Goal: Task Accomplishment & Management: Manage account settings

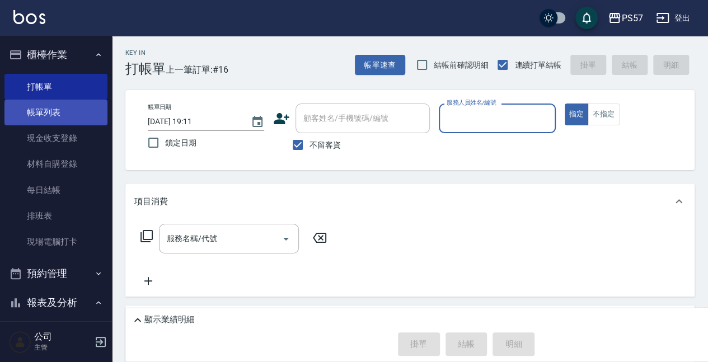
click at [38, 115] on link "帳單列表" at bounding box center [55, 113] width 103 height 26
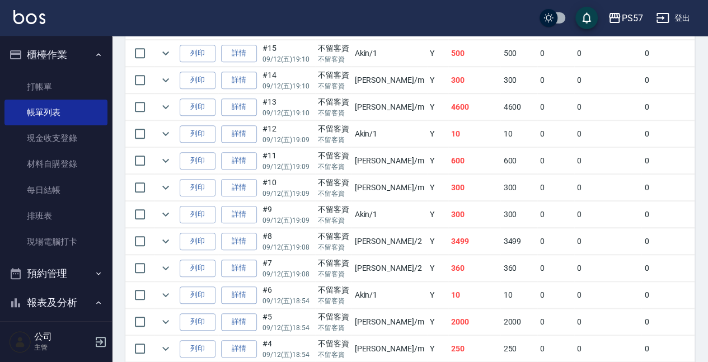
scroll to position [483, 0]
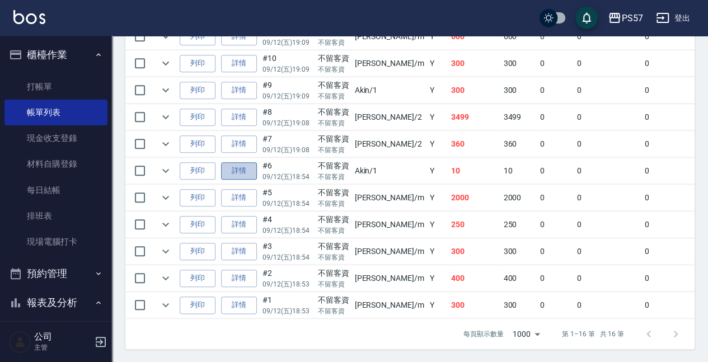
click at [246, 167] on link "詳情" at bounding box center [239, 170] width 36 height 17
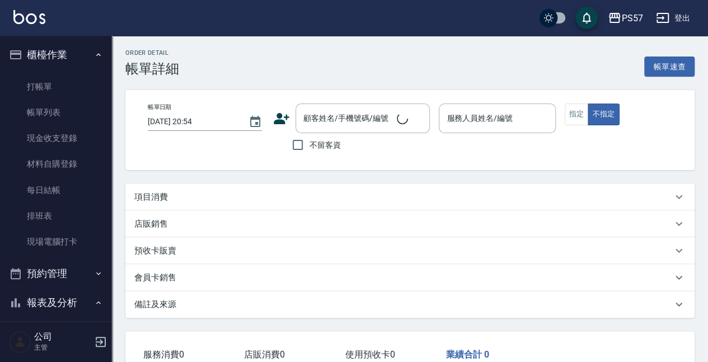
type input "[DATE] 18:54"
checkbox input "true"
type input "Akin-1"
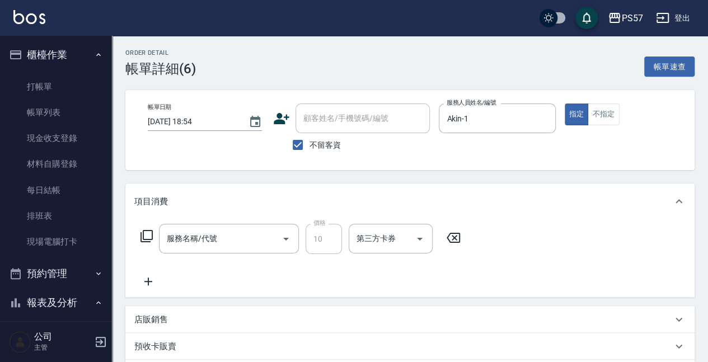
type input "潤絲(110)"
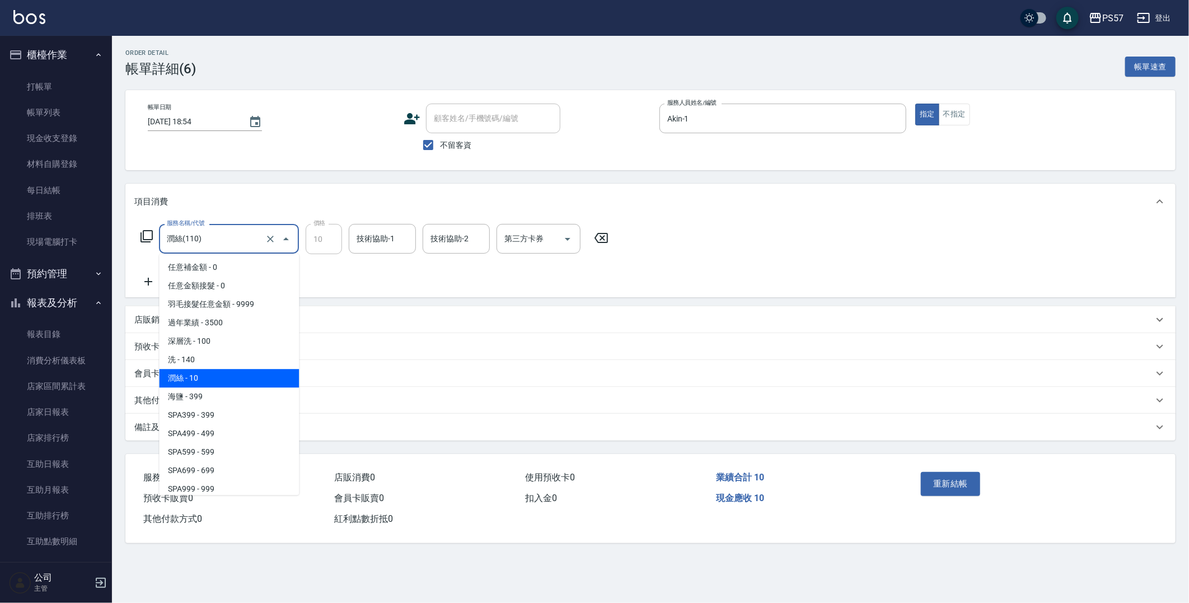
click at [230, 240] on input "潤絲(110)" at bounding box center [213, 239] width 99 height 20
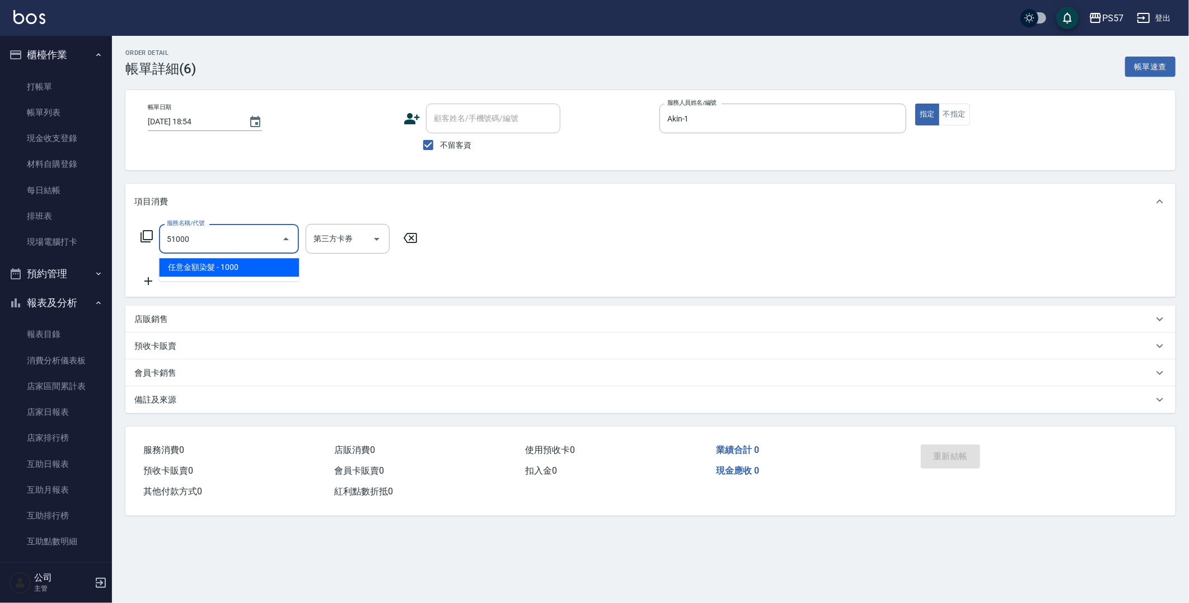
type input "任意金額染髮(51000)"
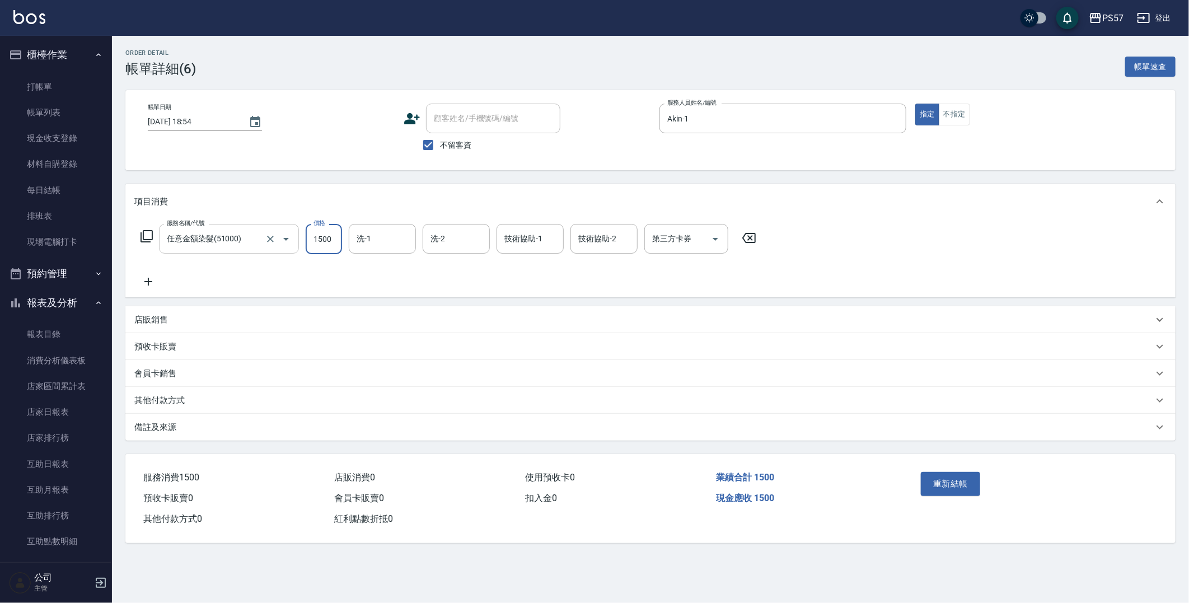
type input "1500"
type input "[PERSON_NAME]-22"
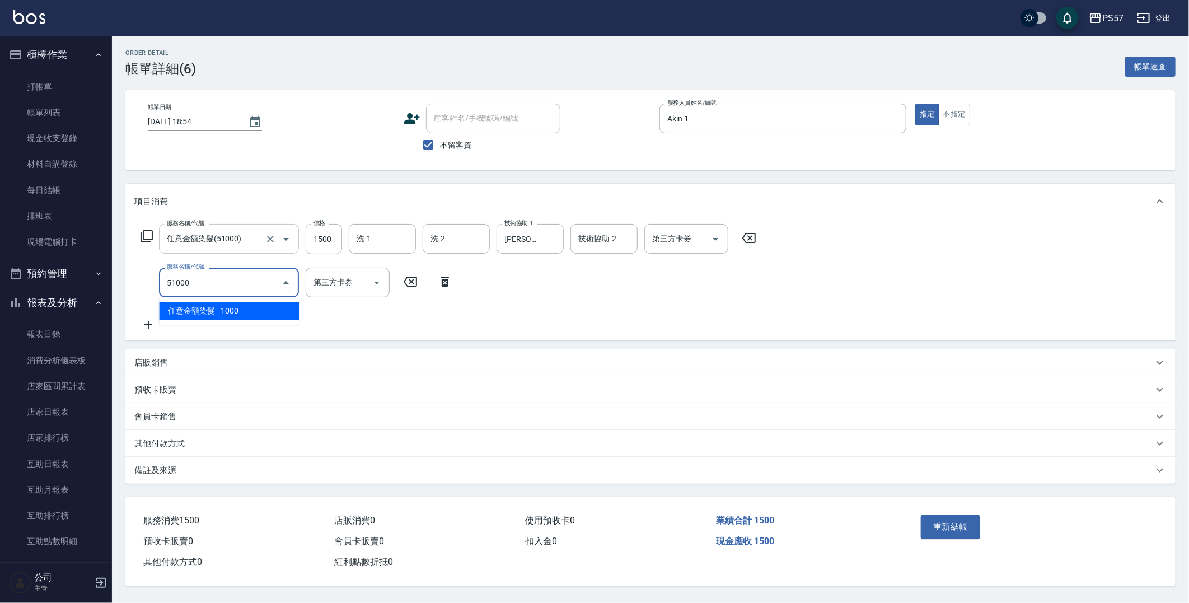
type input "任意金額染髮(51000)"
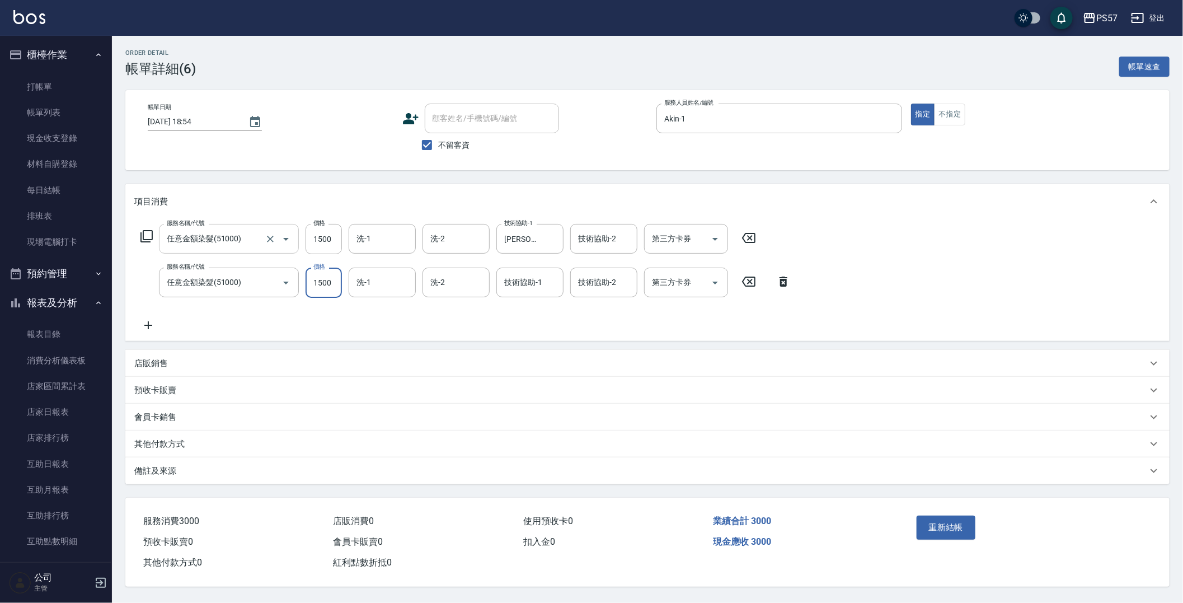
type input "1500"
type input "[PERSON_NAME]-22"
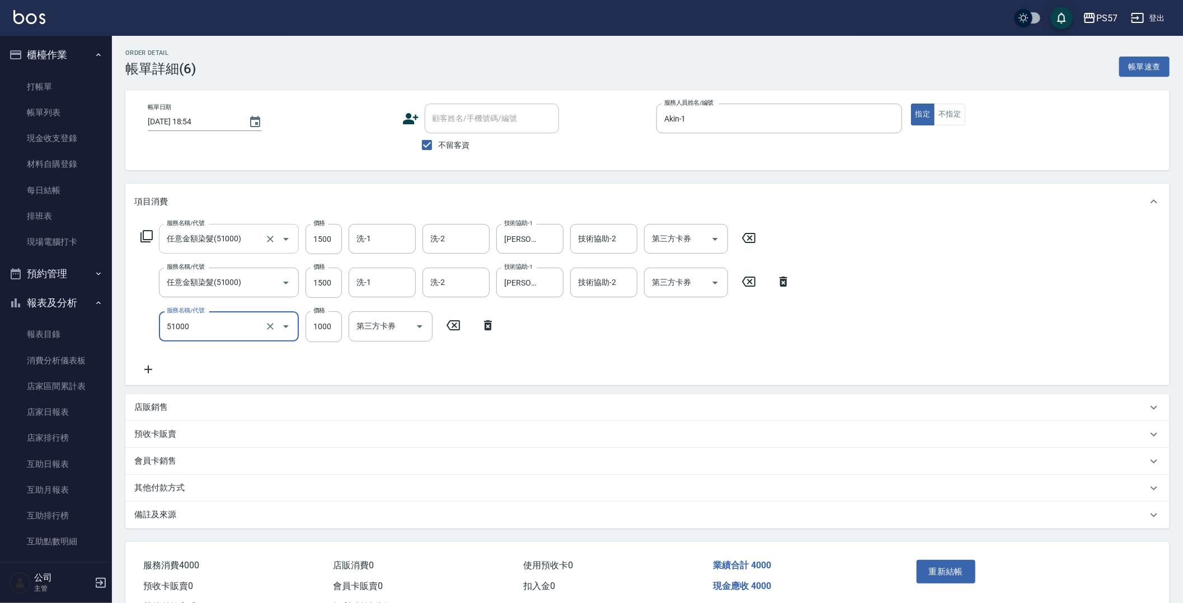
type input "任意金額染髮(51000)"
click at [334, 329] on input "300" at bounding box center [324, 326] width 36 height 30
type input "3000"
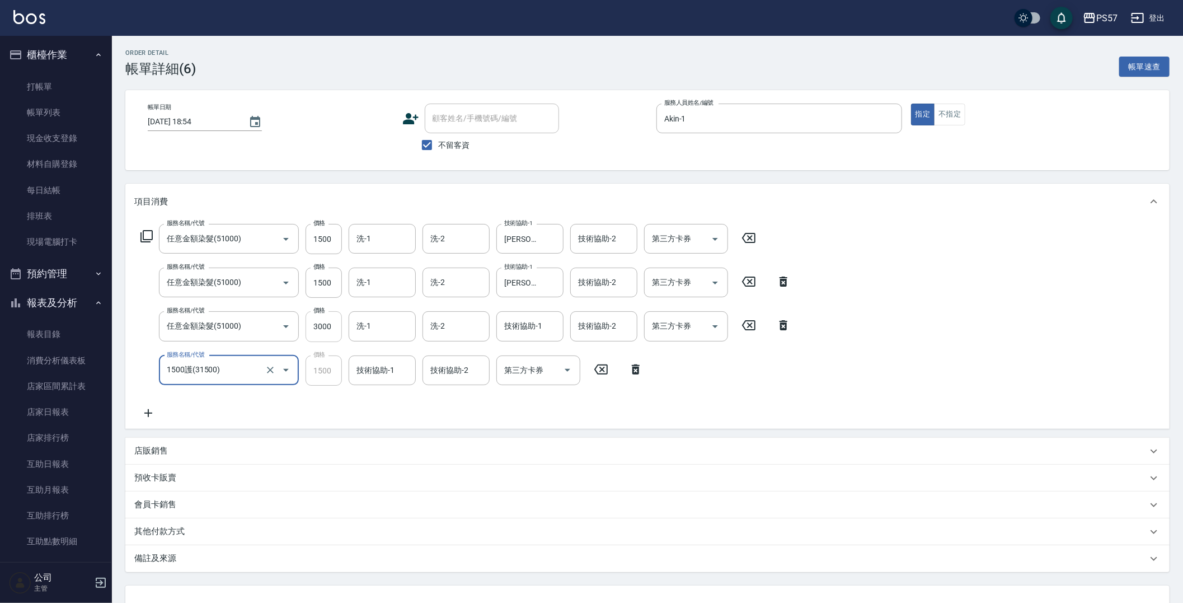
type input "1500護(31500)"
type input "[PERSON_NAME]-22"
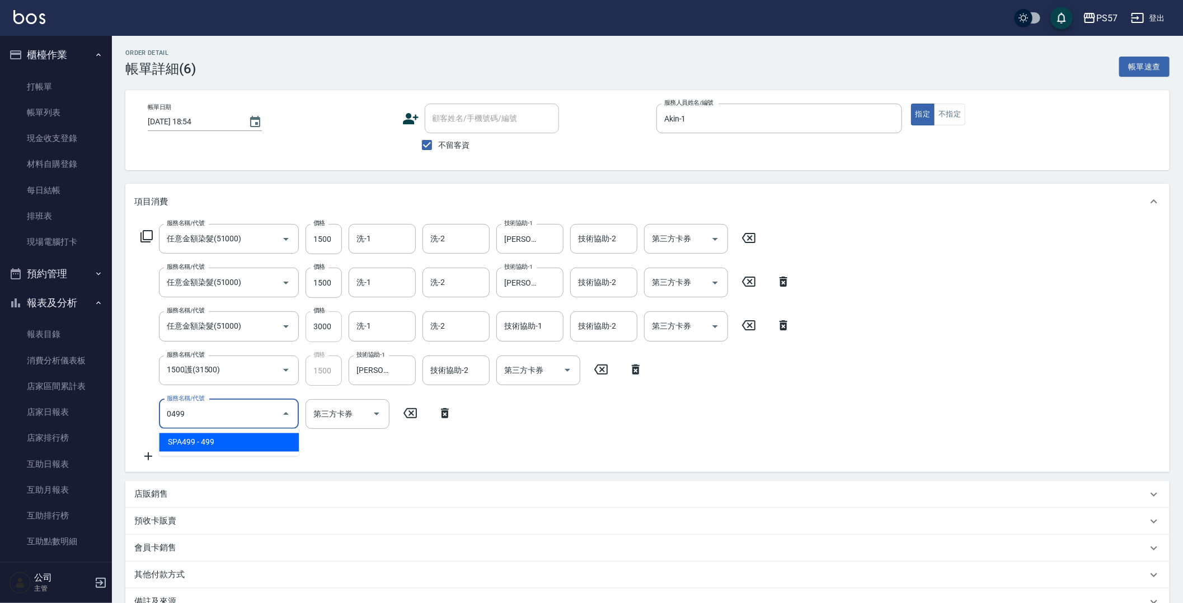
type input "SPA499(0499)"
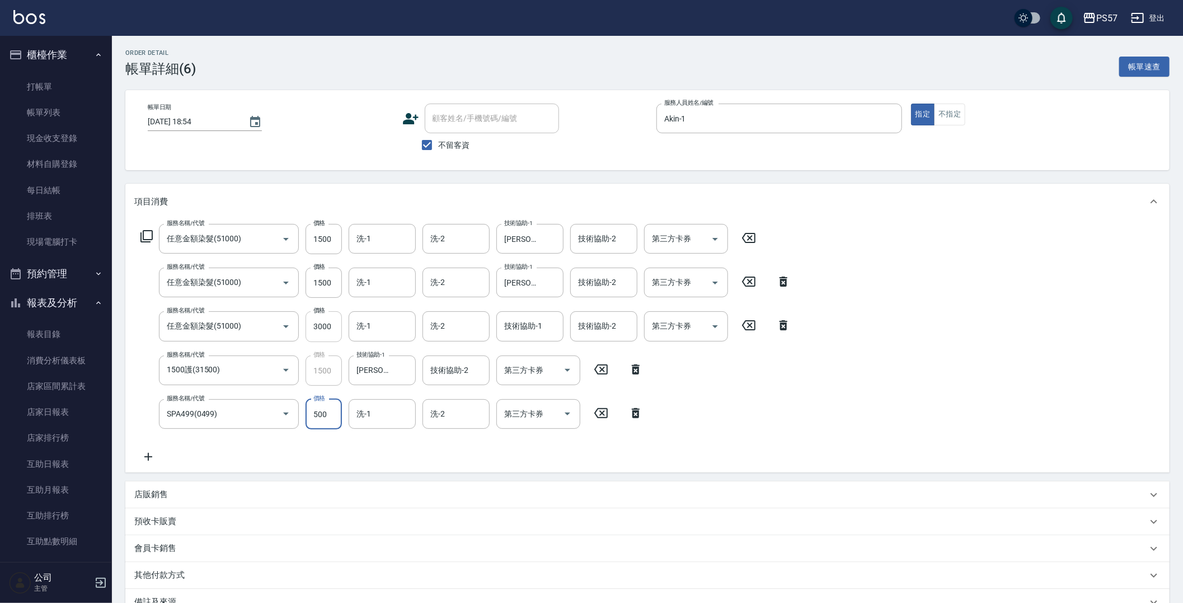
type input "500"
type input "[PERSON_NAME]-22"
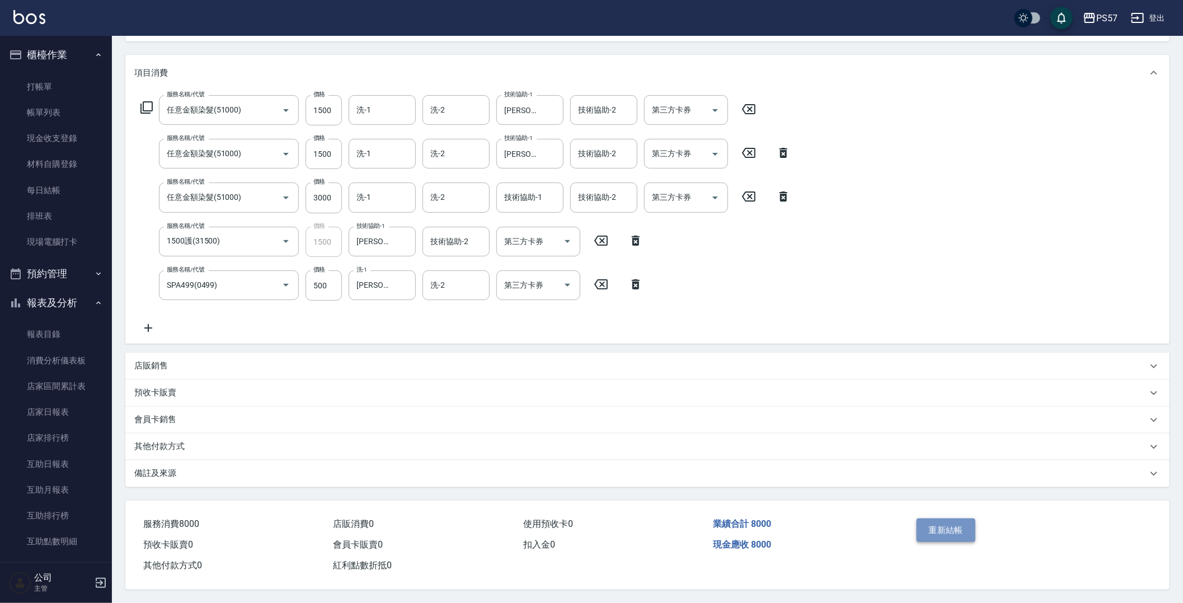
click at [707, 362] on button "重新結帳" at bounding box center [946, 530] width 59 height 24
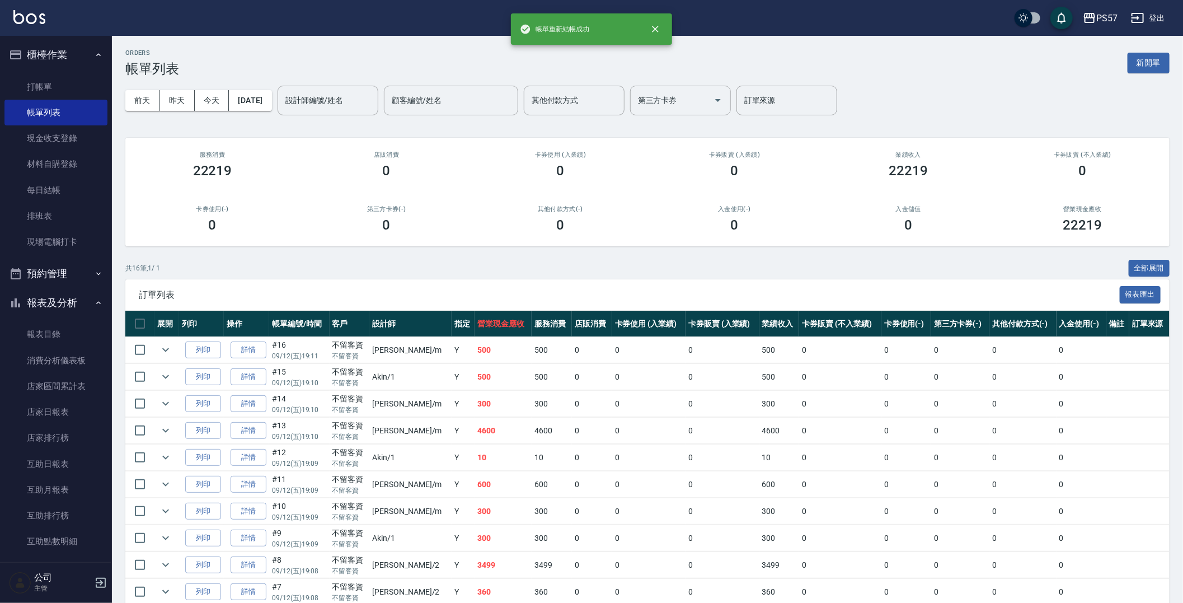
scroll to position [209, 0]
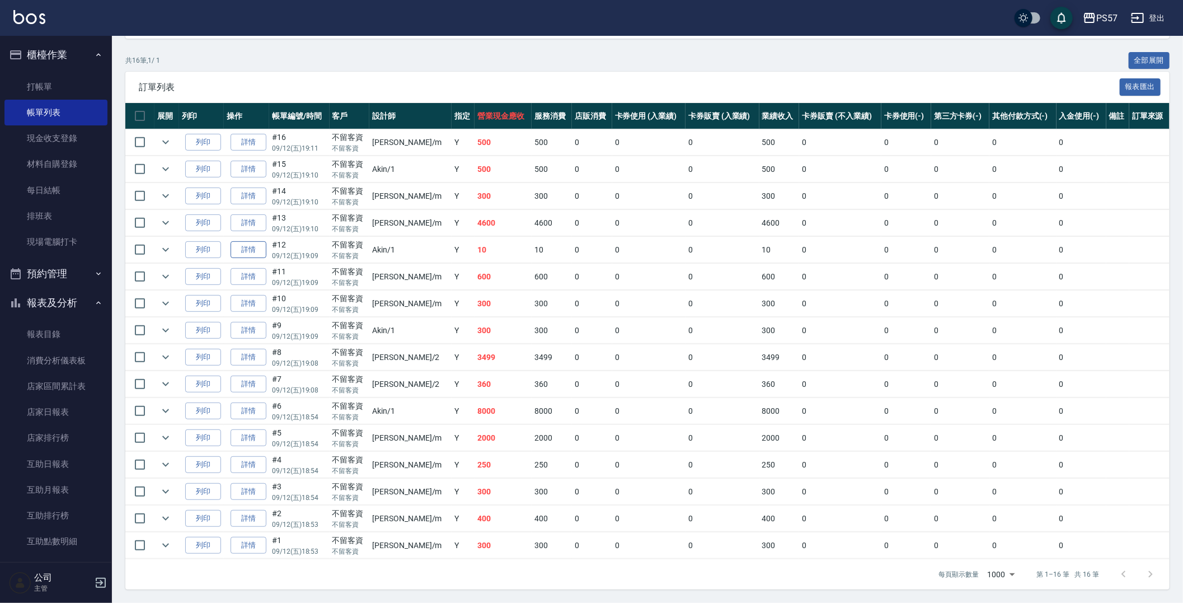
click at [249, 250] on link "詳情" at bounding box center [249, 249] width 36 height 17
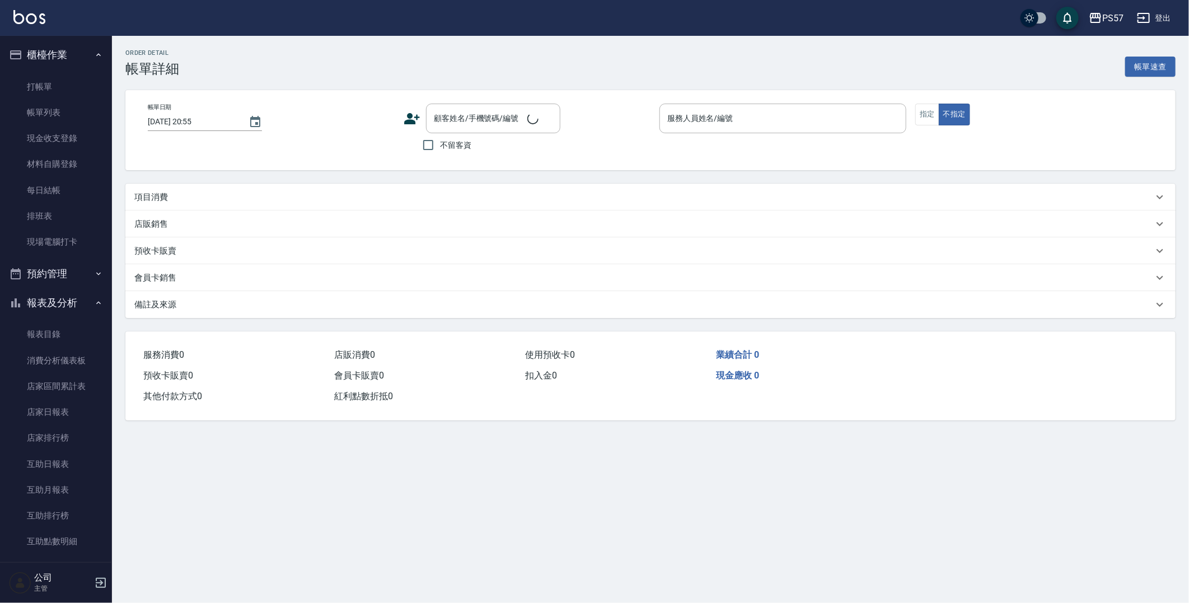
type input "[DATE] 19:09"
checkbox input "true"
type input "Akin-1"
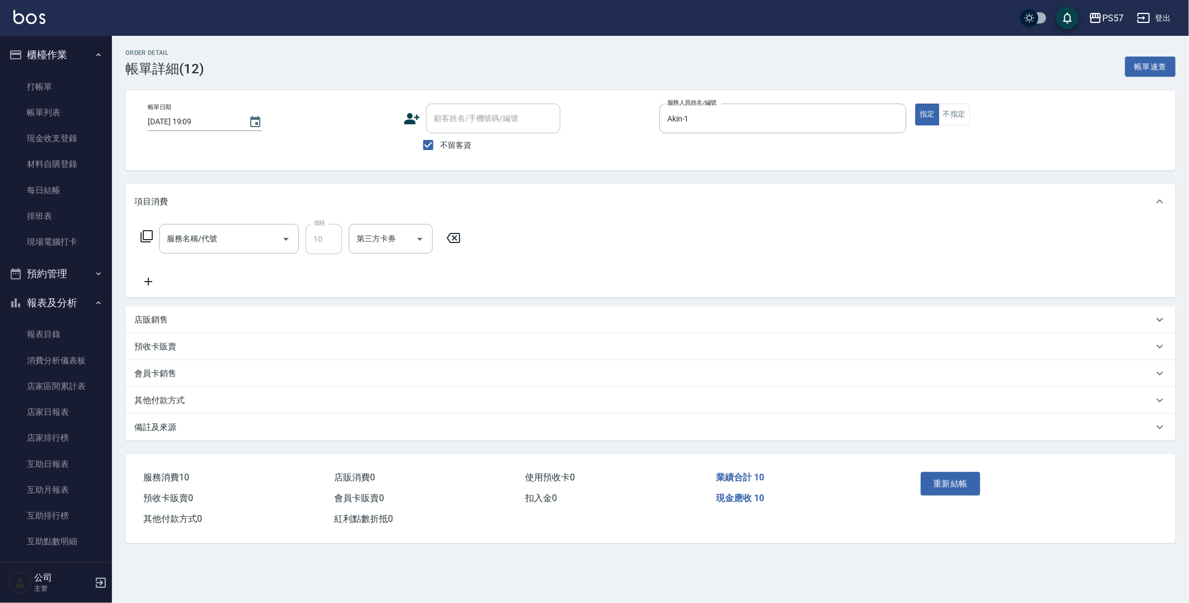
type input "潤絲(110)"
click at [184, 241] on input "潤絲(110)" at bounding box center [213, 239] width 99 height 20
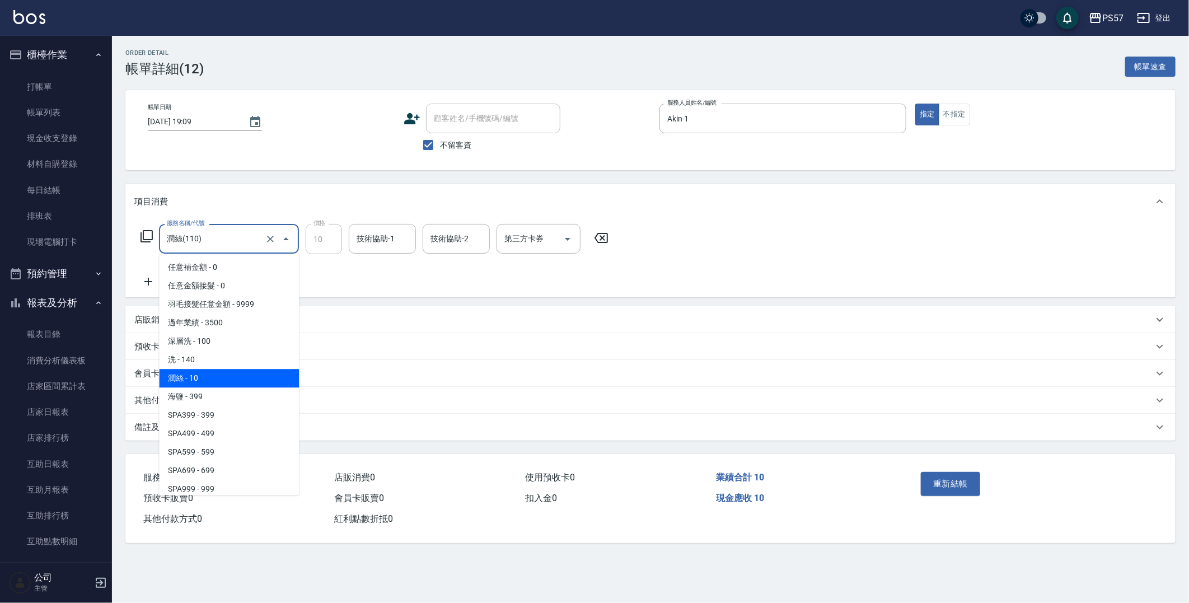
click at [249, 243] on input "潤絲(110)" at bounding box center [213, 239] width 99 height 20
click at [273, 237] on icon "Clear" at bounding box center [270, 238] width 11 height 11
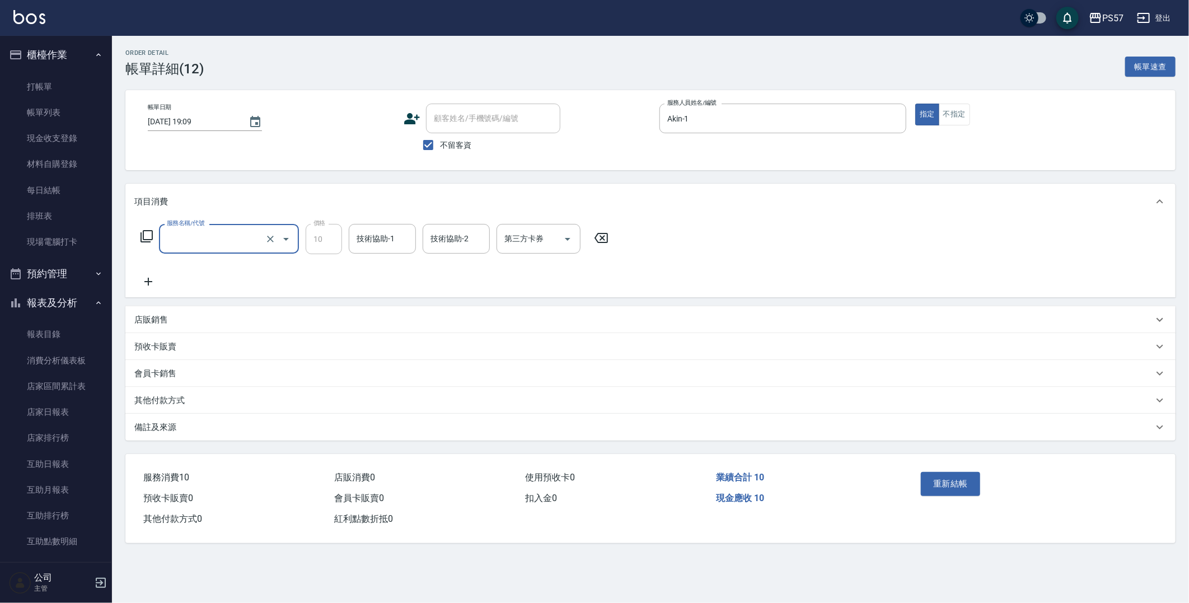
click at [228, 240] on input "服務名稱/代號" at bounding box center [213, 239] width 99 height 20
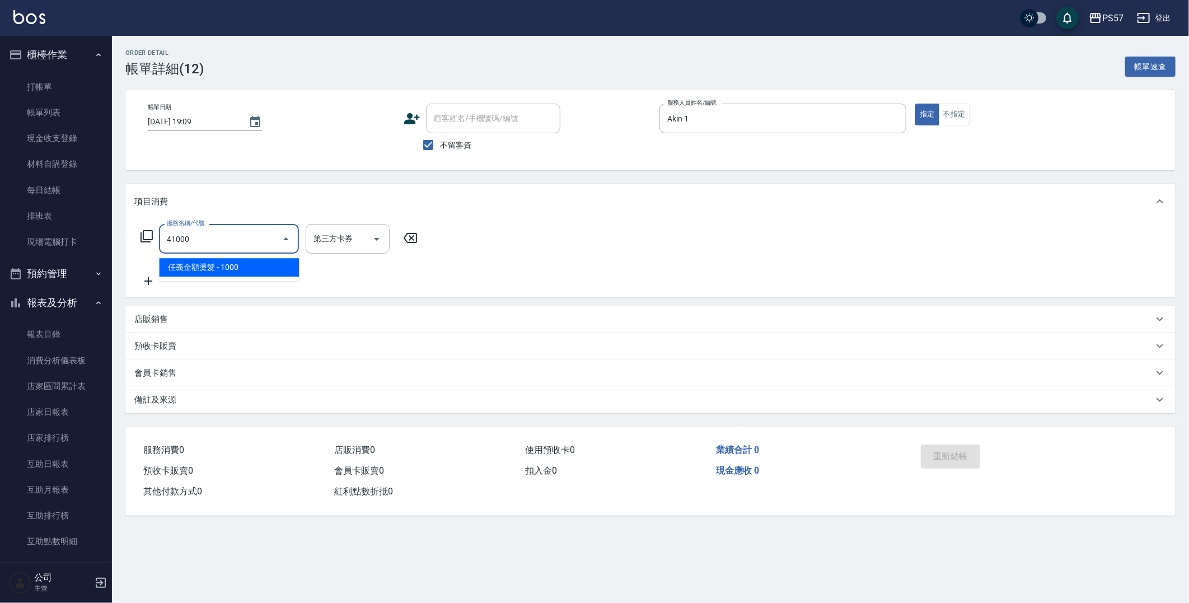
type input "任義金額燙髮(41000)"
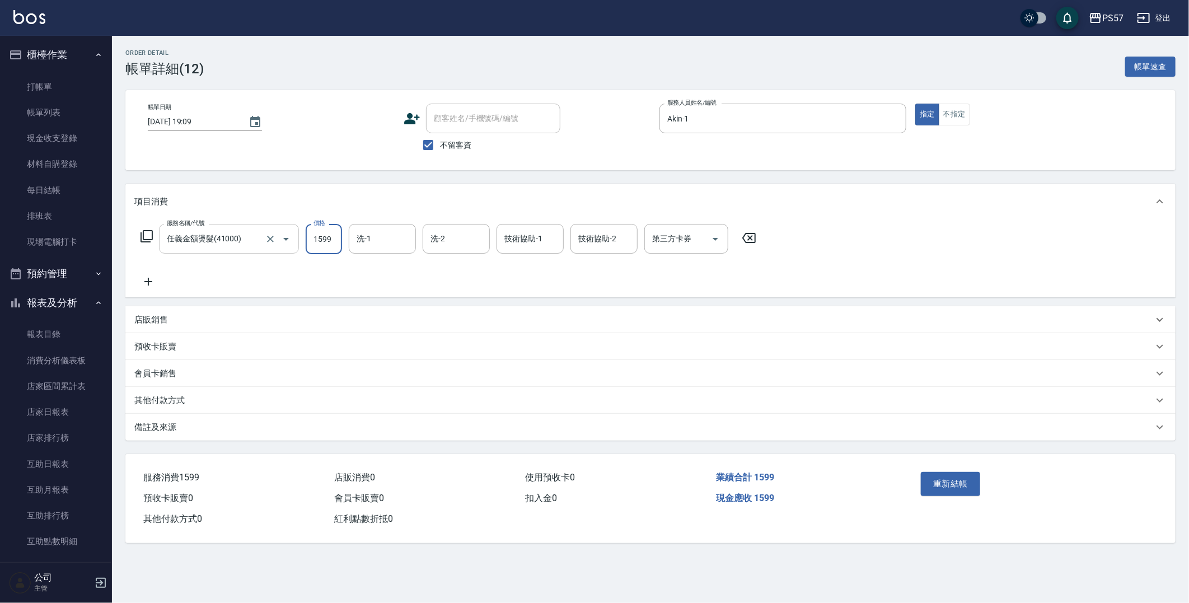
type input "1599"
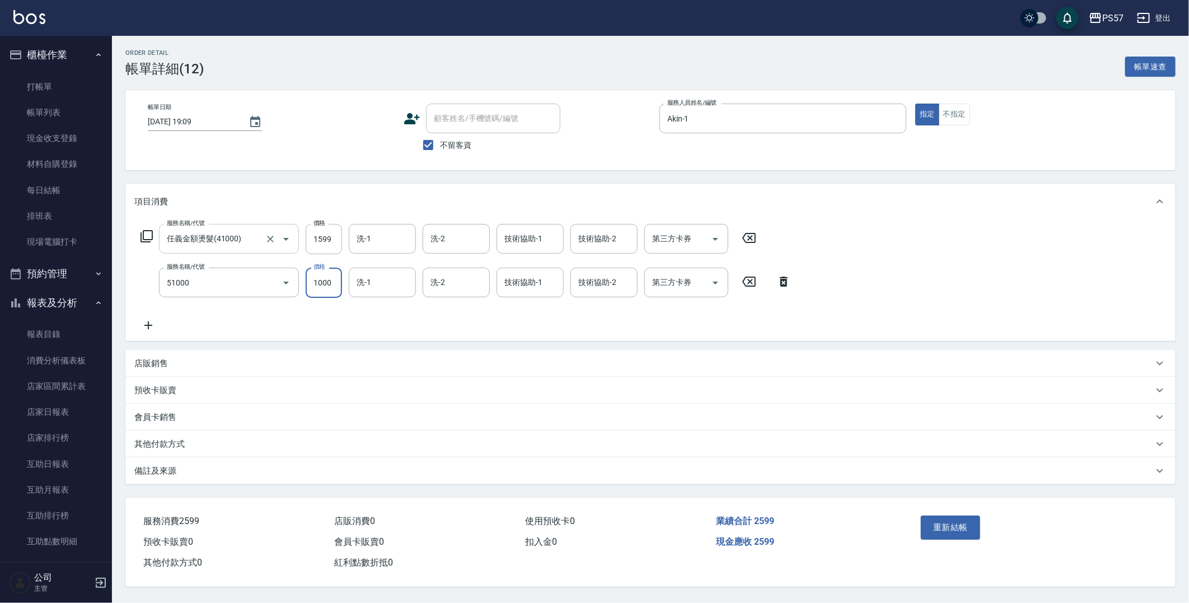
type input "任意金額染髮(51000)"
type input "1299"
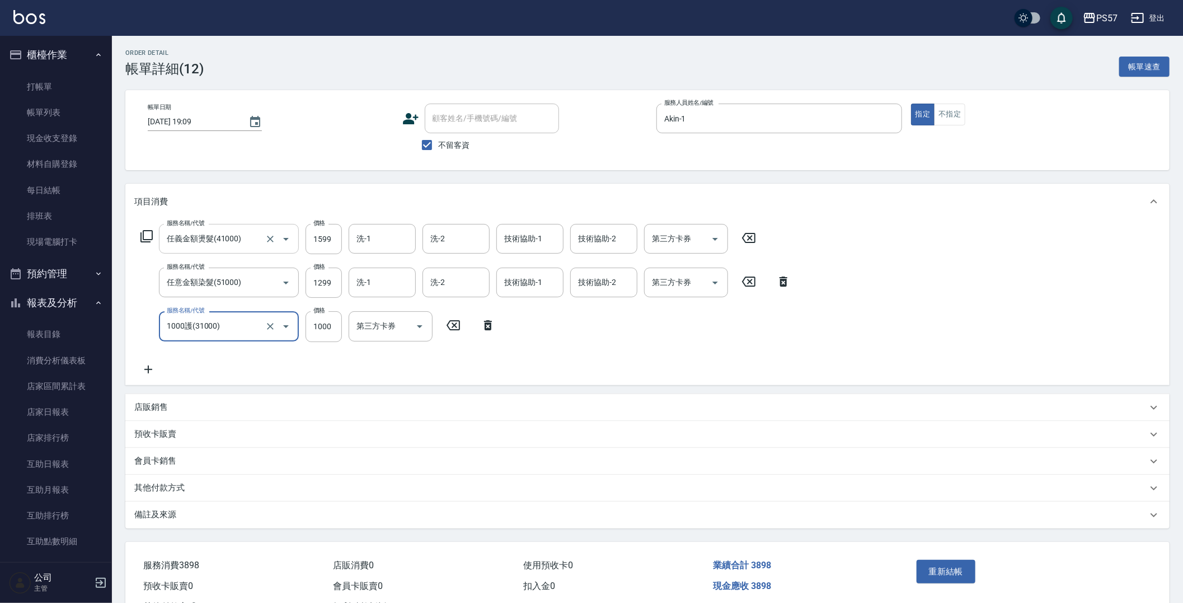
type input "1000護(31000)"
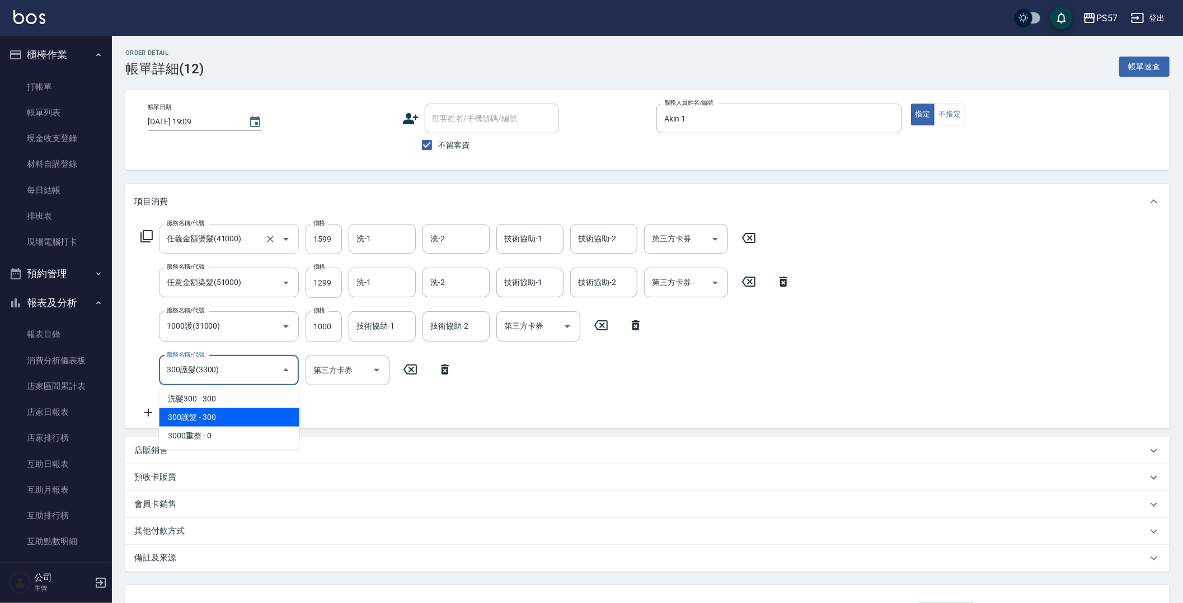
type input "300護髮(3300)"
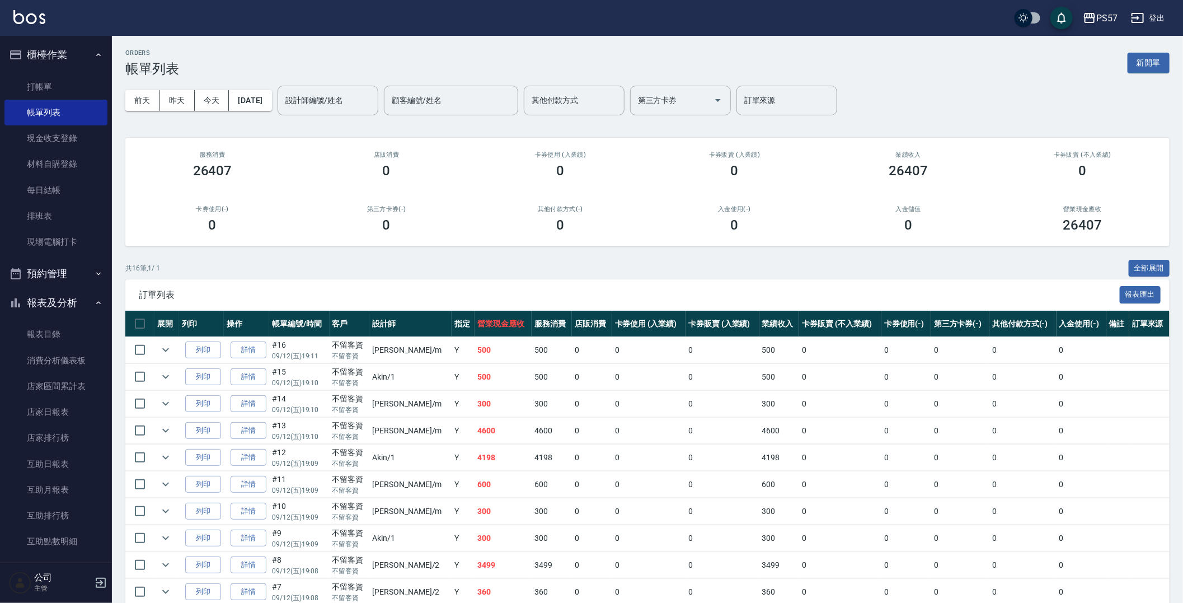
drag, startPoint x: 172, startPoint y: 228, endPoint x: 132, endPoint y: 174, distance: 67.6
click at [172, 228] on div "0" at bounding box center [212, 225] width 147 height 16
click at [45, 88] on link "打帳單" at bounding box center [55, 87] width 103 height 26
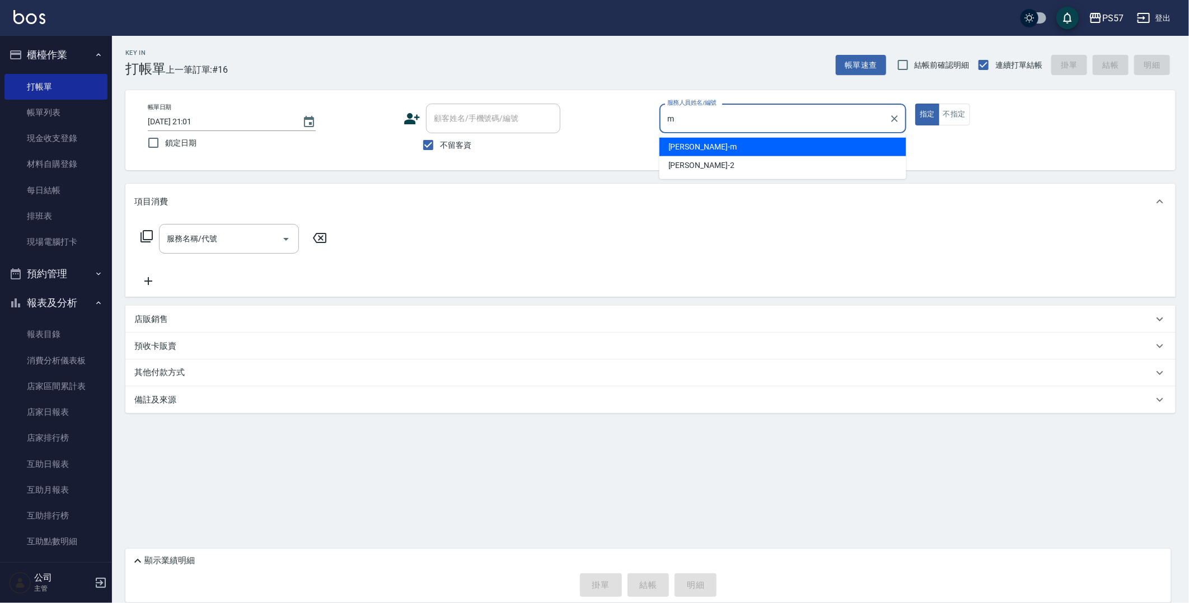
type input "[PERSON_NAME]-m"
type button "true"
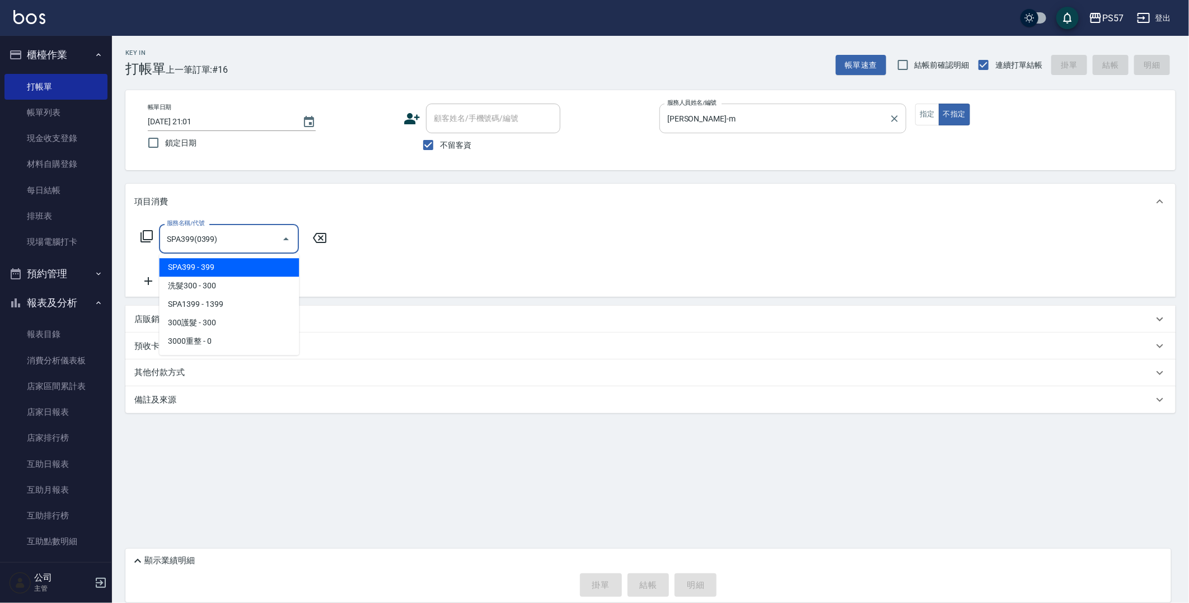
type input "SPA399(0399)"
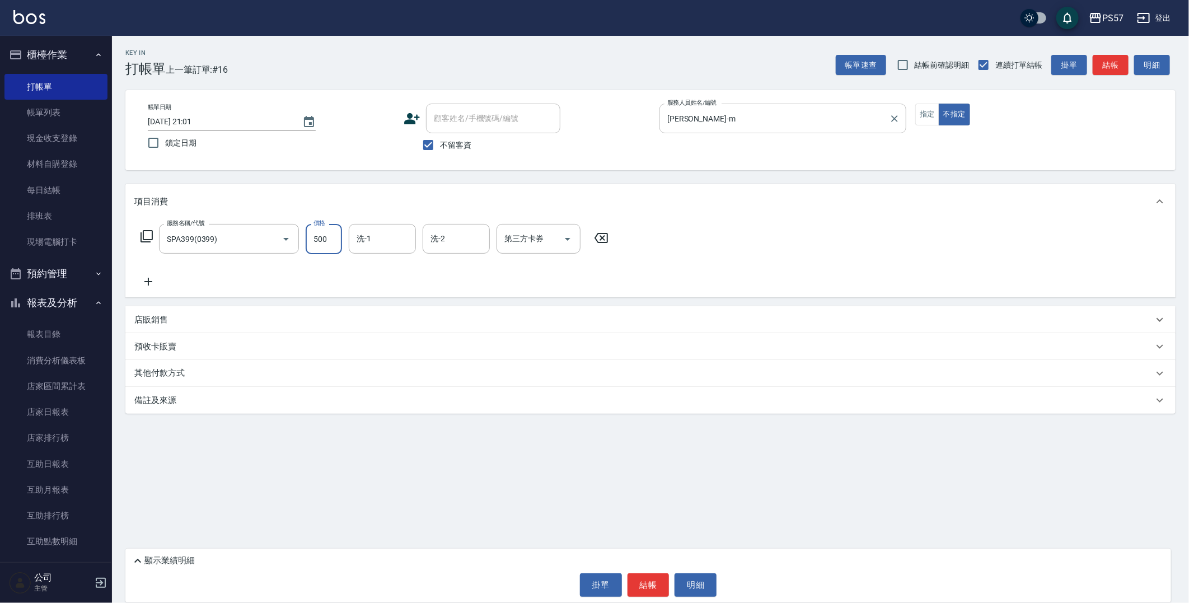
type input "500"
type input "[PERSON_NAME]-33"
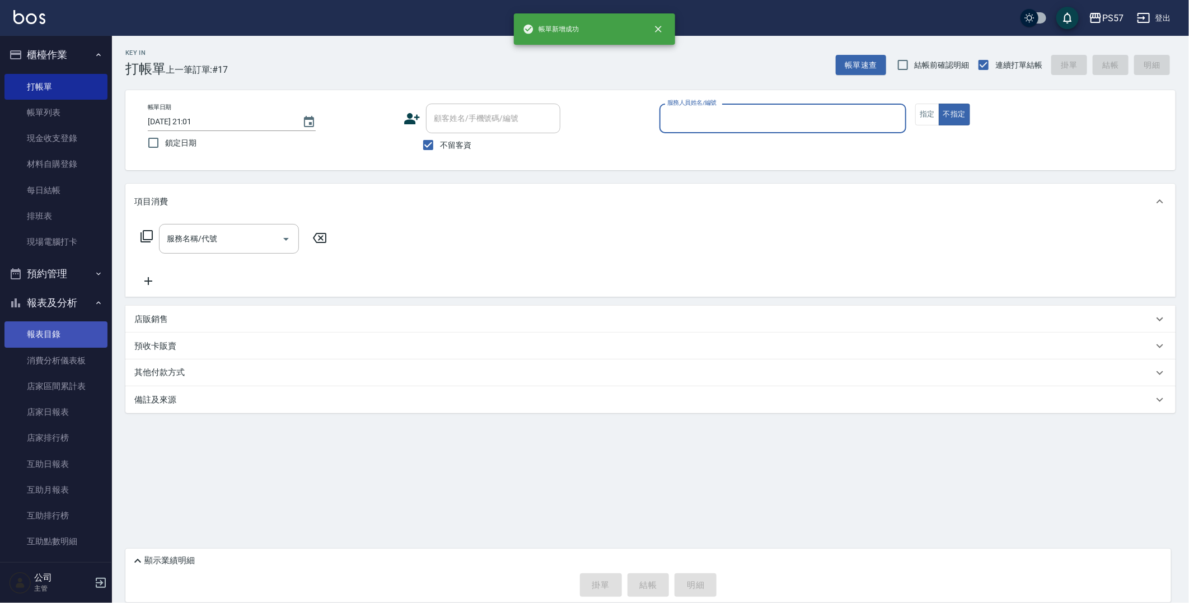
click at [45, 327] on link "報表目錄" at bounding box center [55, 334] width 103 height 26
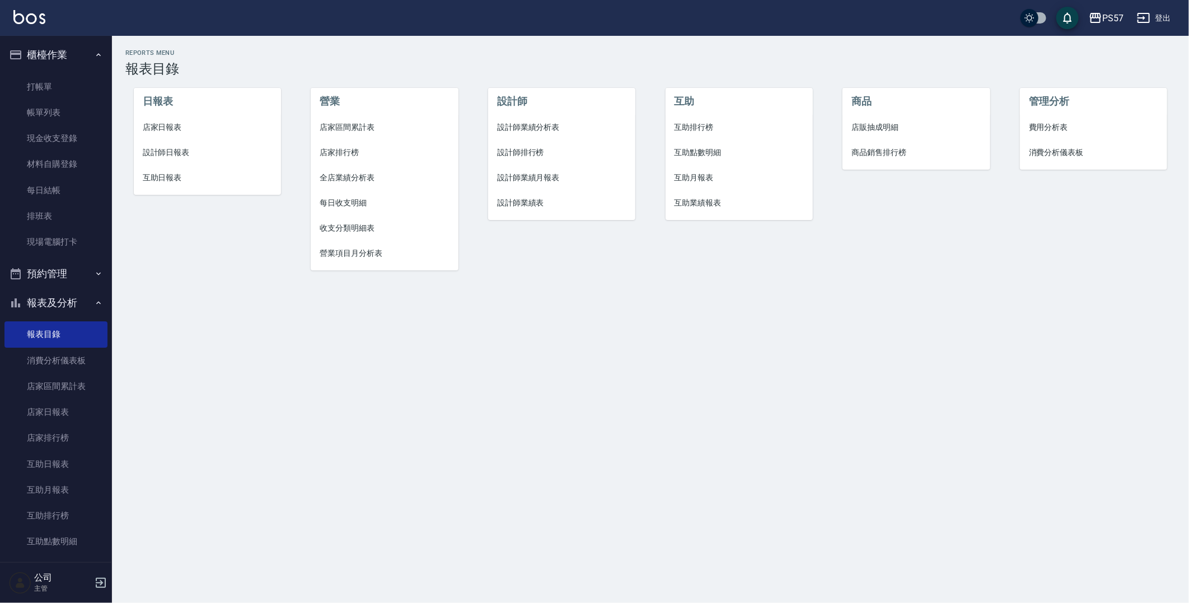
click at [168, 127] on span "店家日報表" at bounding box center [207, 127] width 129 height 12
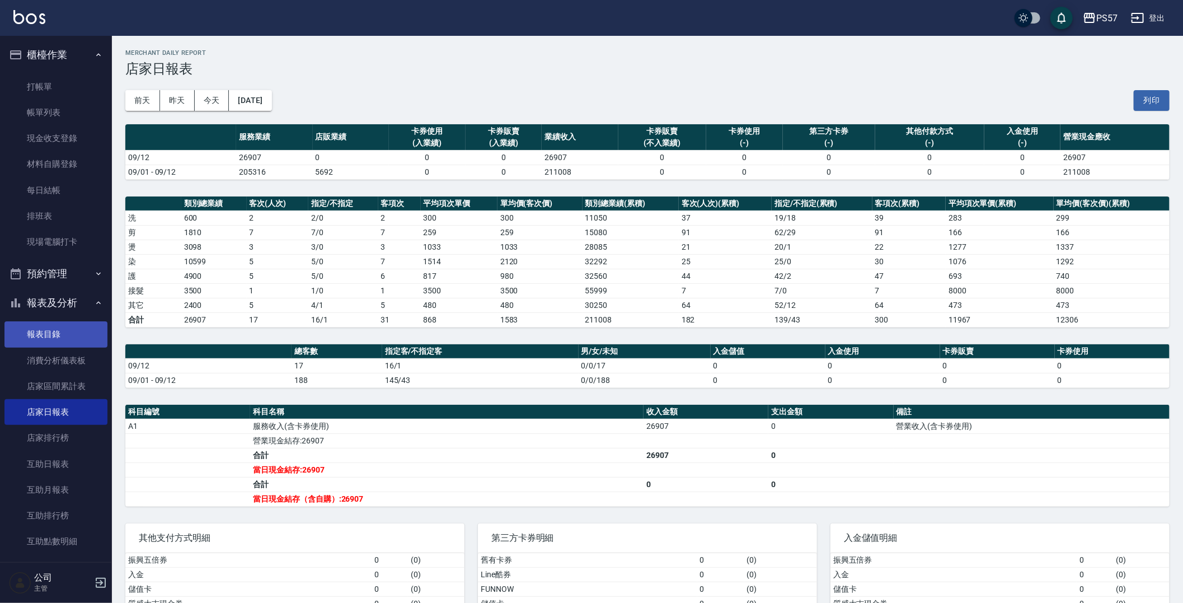
drag, startPoint x: 45, startPoint y: 332, endPoint x: 51, endPoint y: 327, distance: 8.4
click at [45, 332] on link "報表目錄" at bounding box center [55, 334] width 103 height 26
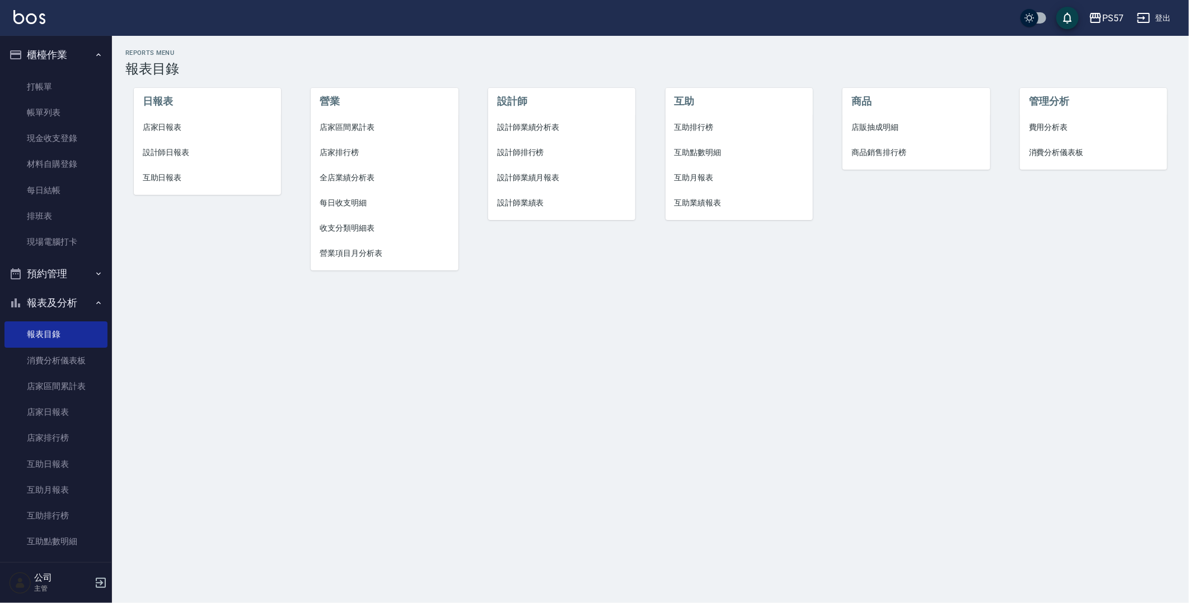
click at [193, 152] on span "設計師日報表" at bounding box center [207, 153] width 129 height 12
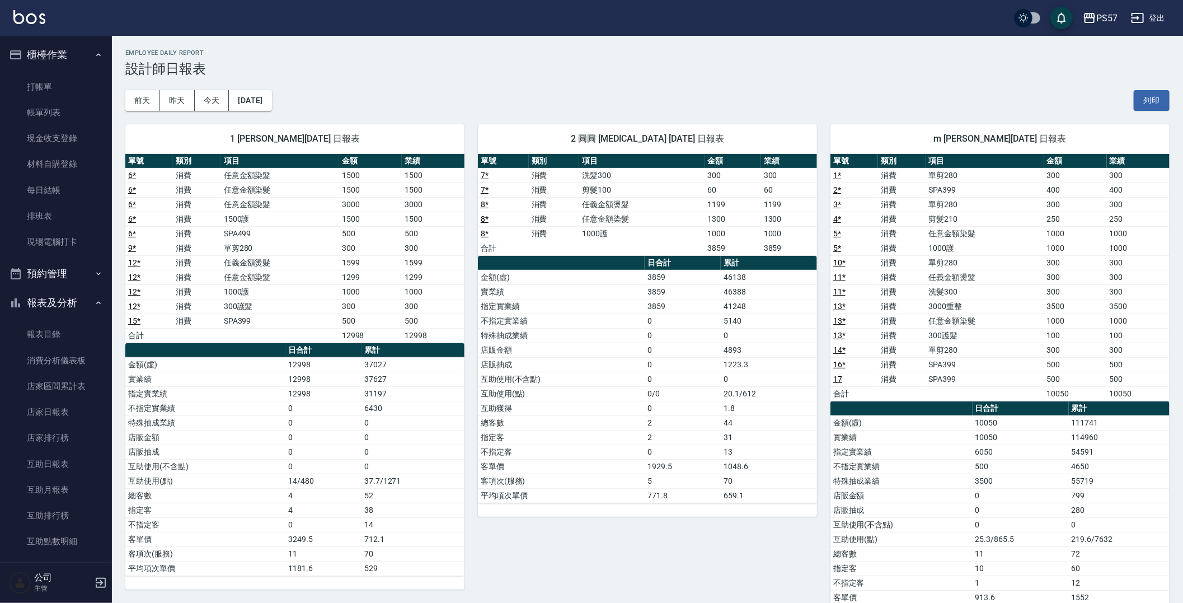
scroll to position [59, 0]
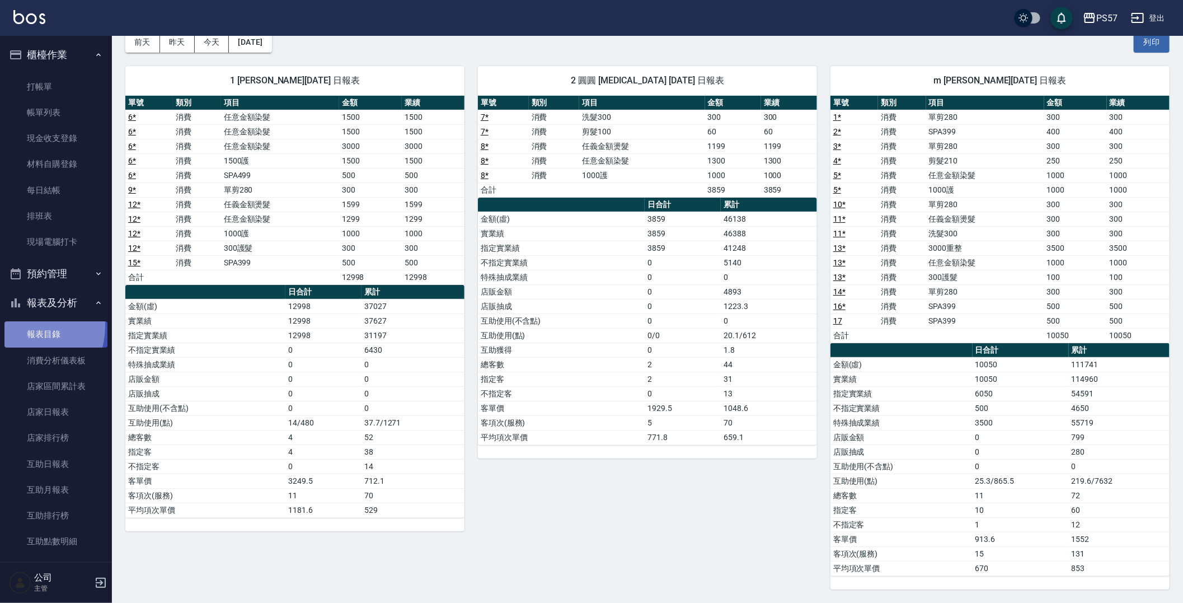
click at [24, 326] on link "報表目錄" at bounding box center [55, 334] width 103 height 26
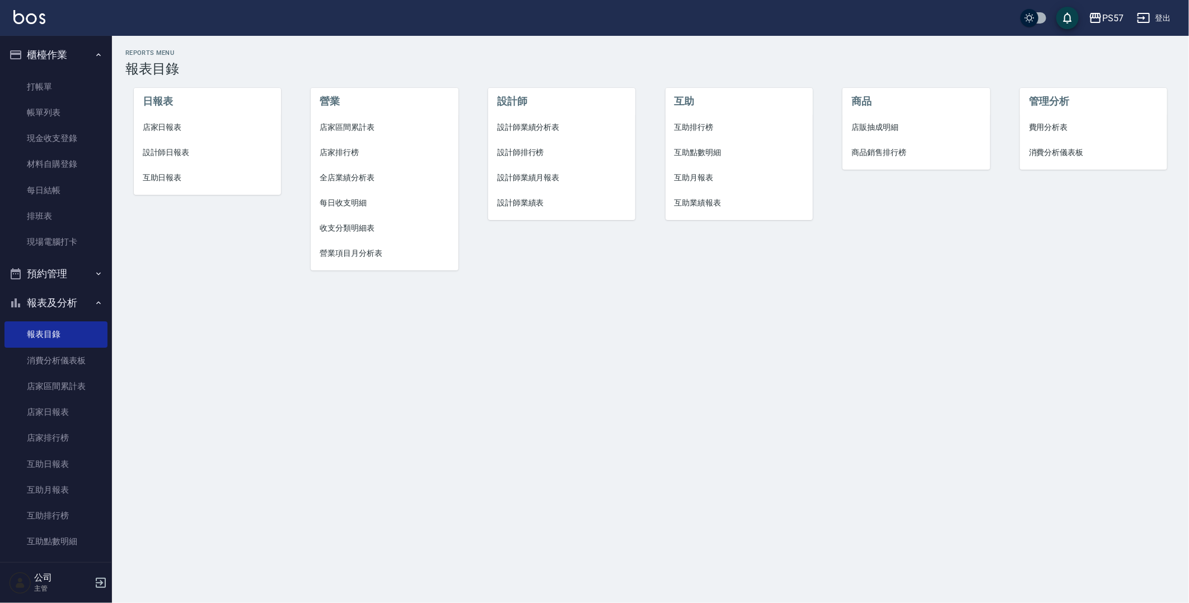
click at [161, 177] on span "互助日報表" at bounding box center [207, 178] width 129 height 12
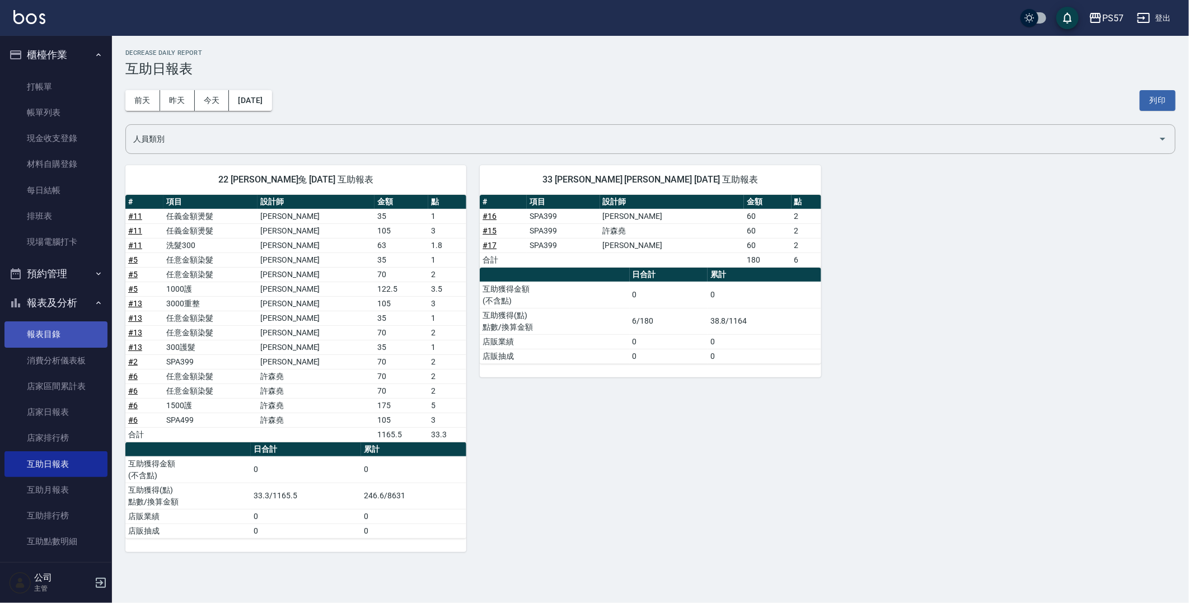
click at [41, 337] on link "報表目錄" at bounding box center [55, 334] width 103 height 26
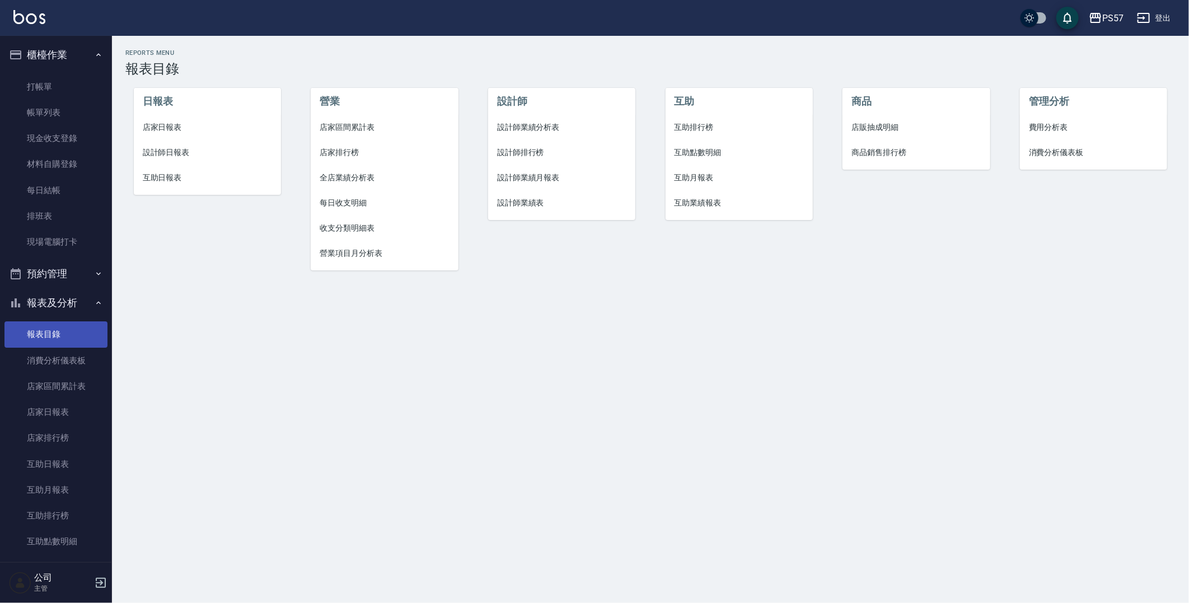
click at [73, 334] on link "報表目錄" at bounding box center [55, 334] width 103 height 26
click at [186, 146] on li "設計師日報表" at bounding box center [207, 152] width 147 height 25
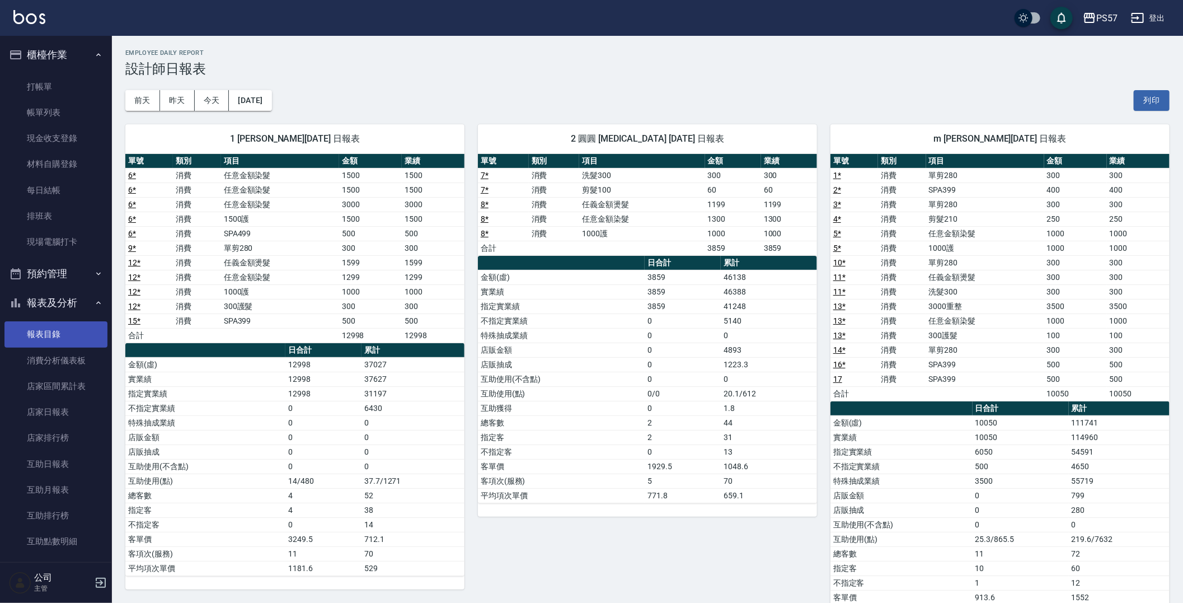
click at [60, 335] on link "報表目錄" at bounding box center [55, 334] width 103 height 26
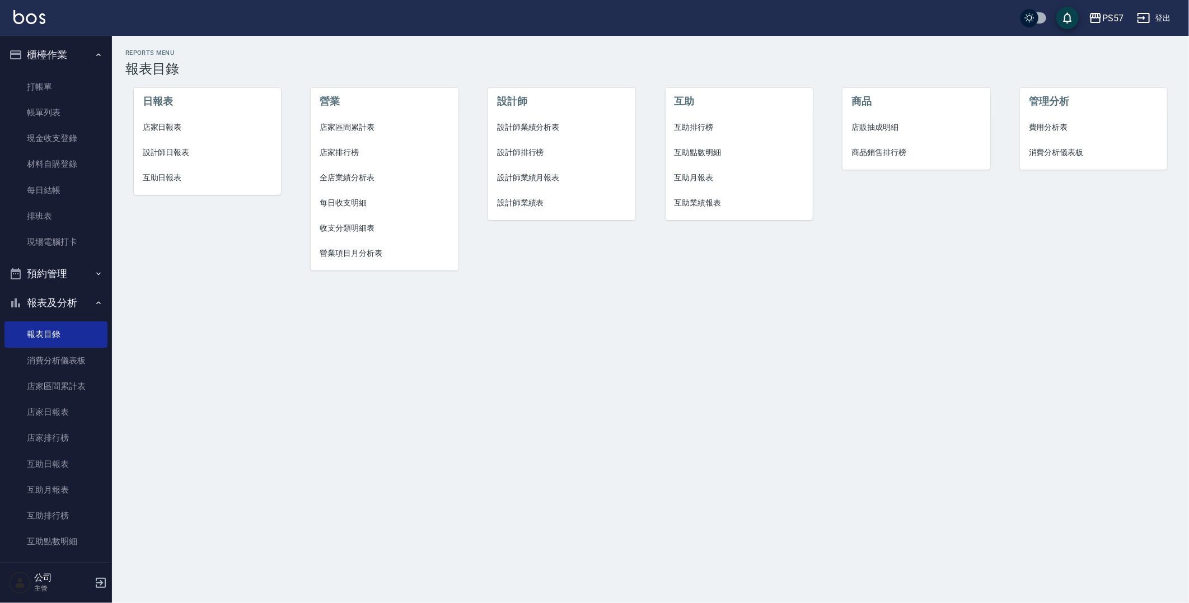
click at [168, 178] on span "互助日報表" at bounding box center [207, 178] width 129 height 12
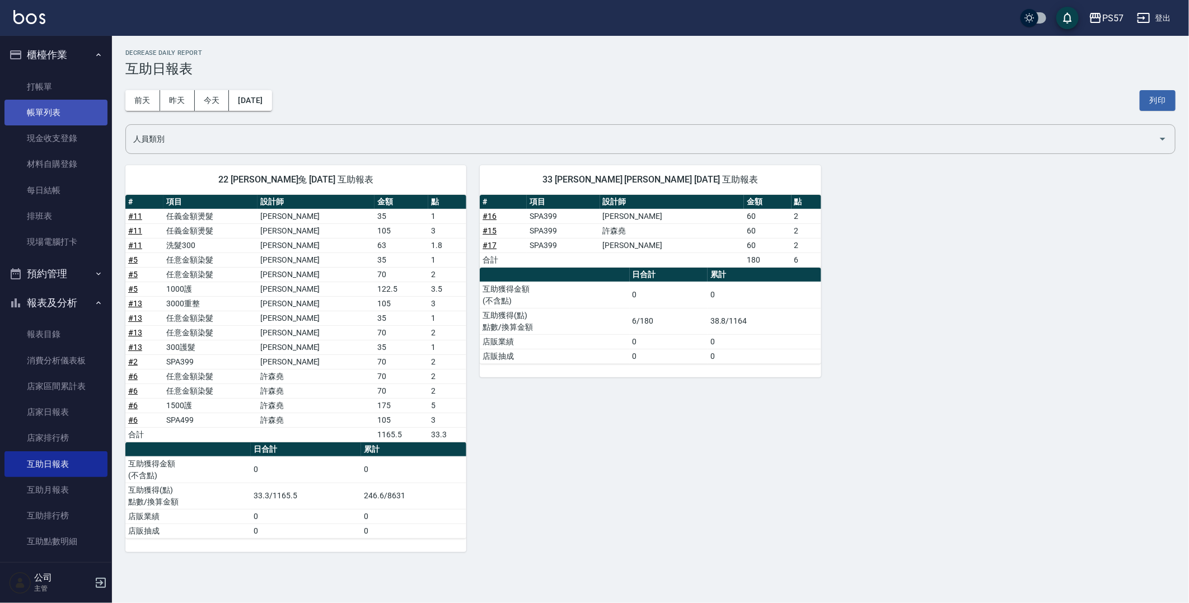
click at [59, 114] on link "帳單列表" at bounding box center [55, 113] width 103 height 26
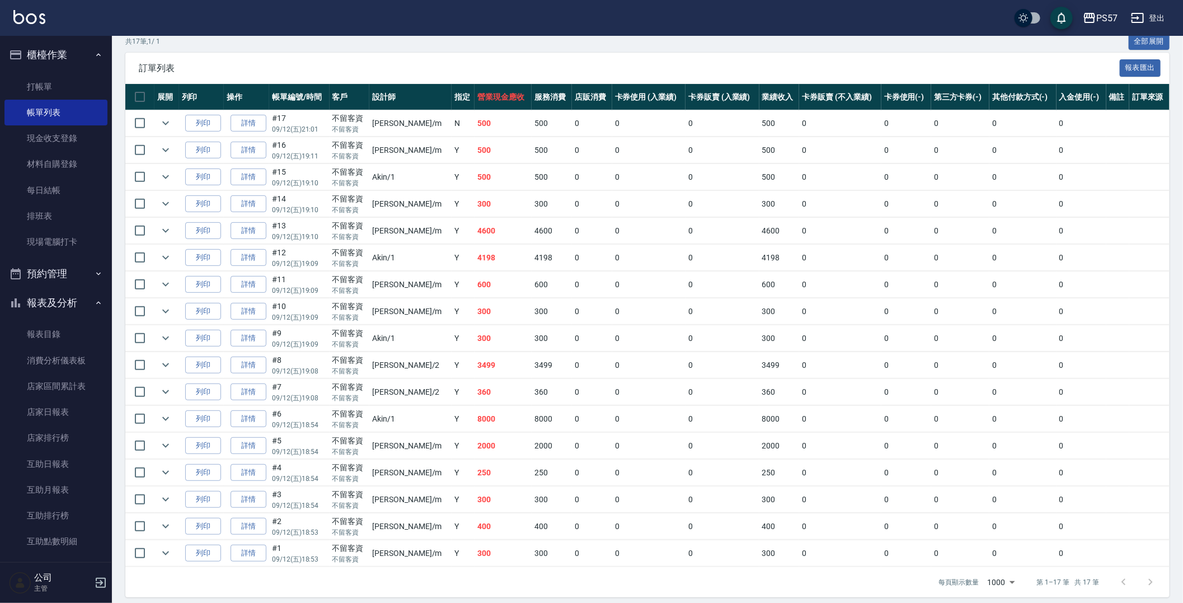
scroll to position [236, 0]
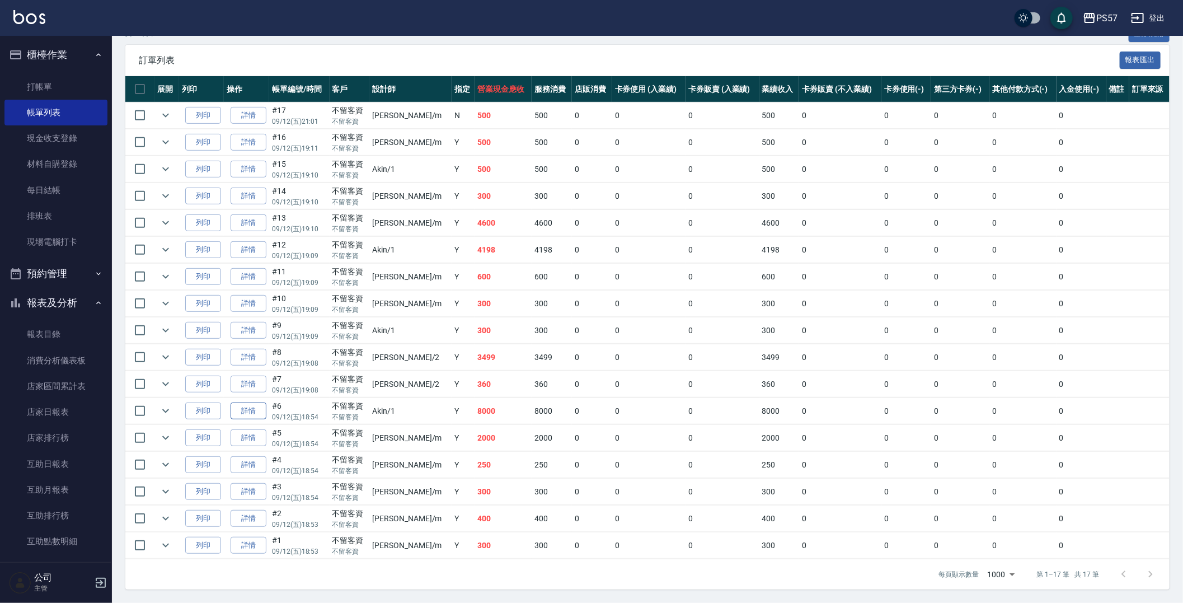
click at [247, 362] on link "詳情" at bounding box center [249, 410] width 36 height 17
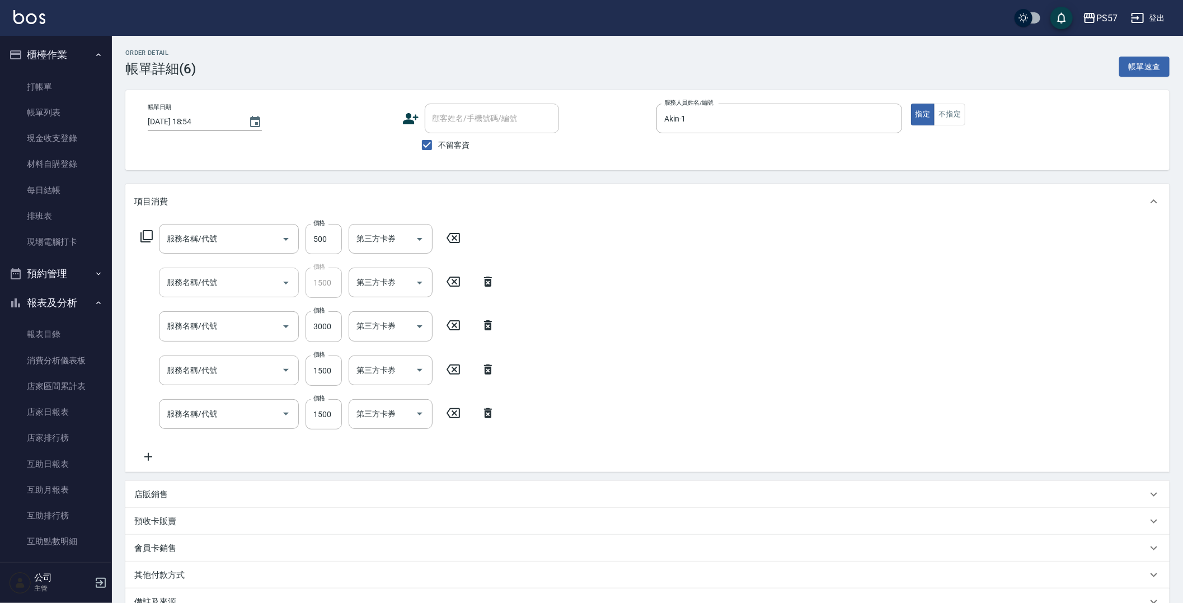
type input "[DATE] 18:54"
checkbox input "true"
type input "Akin-1"
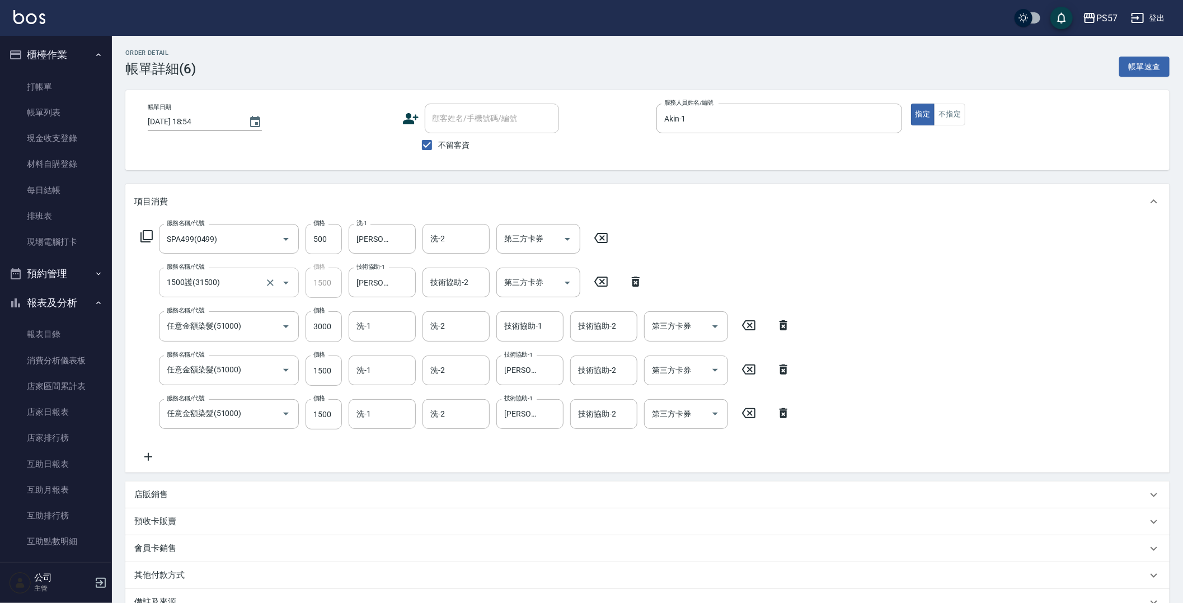
type input "SPA499(0499)"
type input "1500護(31500)"
type input "任意金額染髮(51000)"
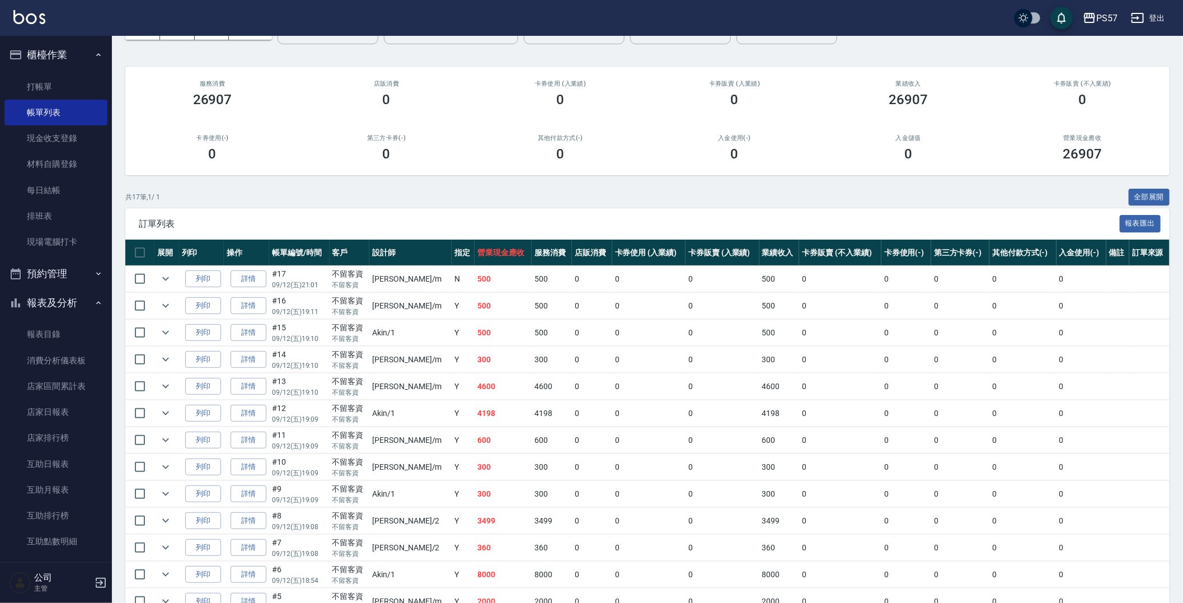
scroll to position [236, 0]
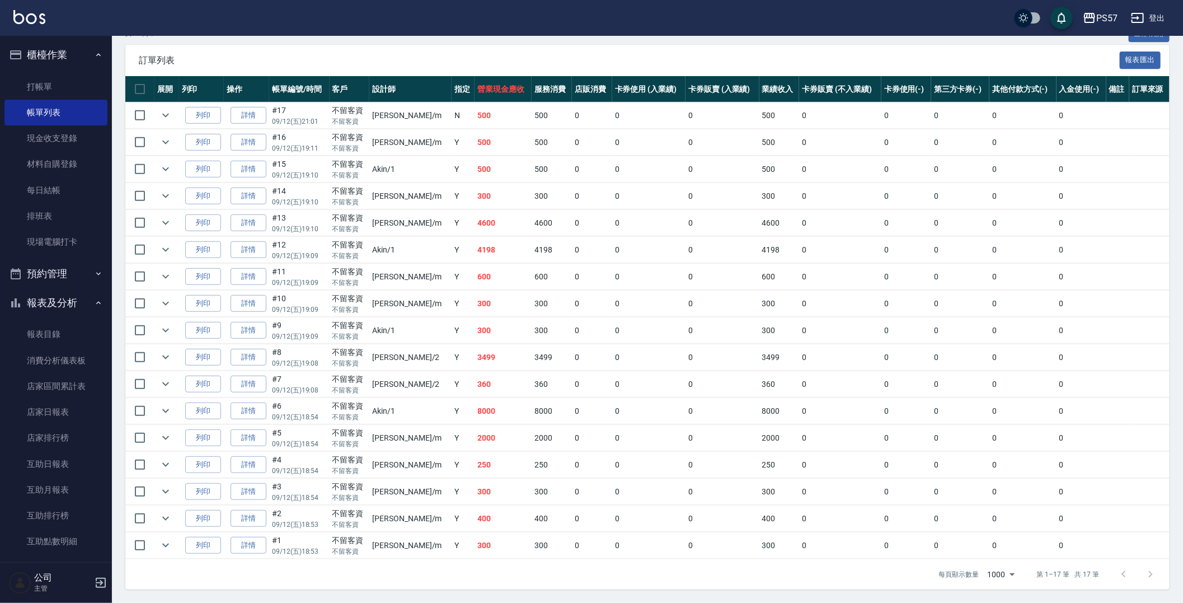
click at [452, 114] on td "N" at bounding box center [463, 115] width 23 height 26
click at [264, 113] on link "詳情" at bounding box center [249, 115] width 36 height 17
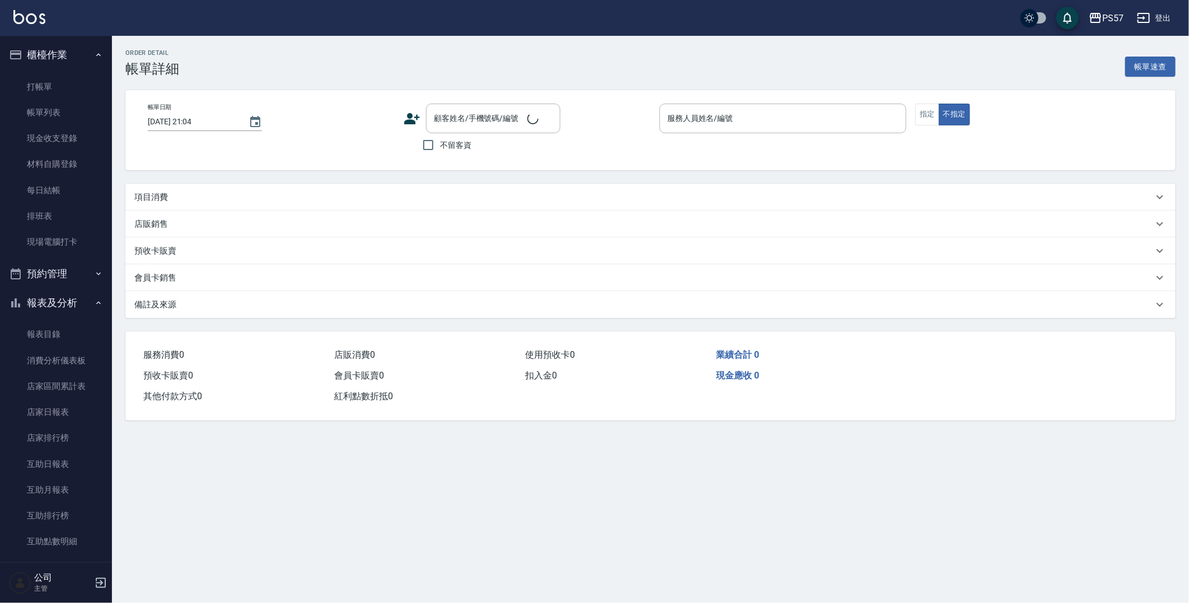
type input "[DATE] 21:01"
checkbox input "true"
type input "[PERSON_NAME]-m"
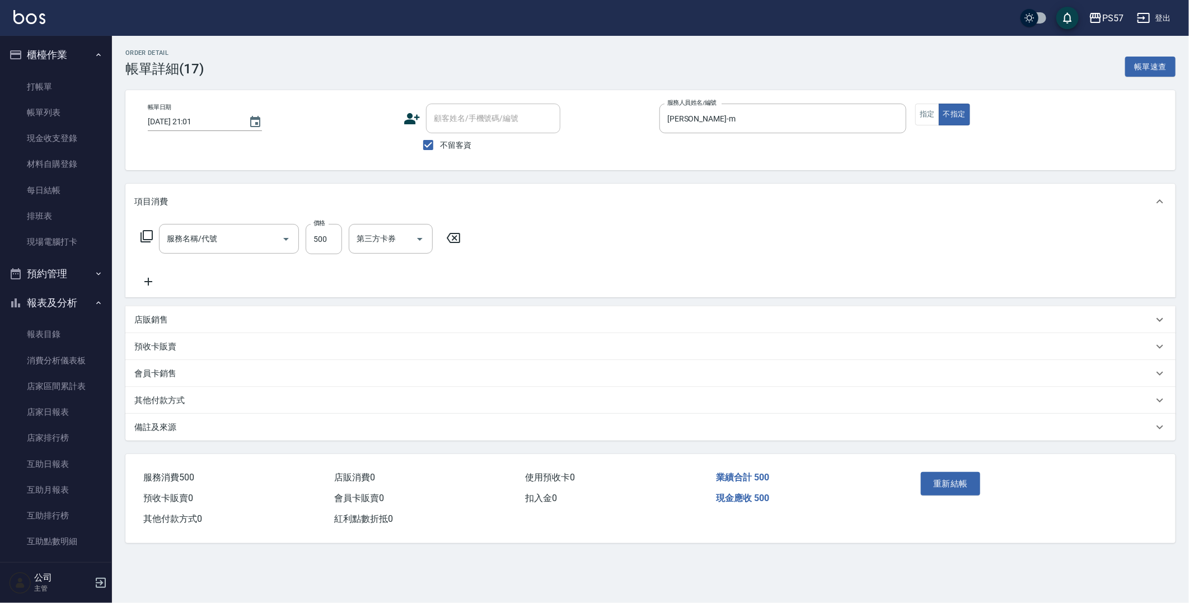
type input "SPA399(0399)"
drag, startPoint x: 706, startPoint y: 130, endPoint x: 657, endPoint y: 131, distance: 48.7
click at [657, 131] on div "帳單日期 [DATE] 21:01 顧客姓名/手機號碼/編號 顧客姓名/手機號碼/編號 不留客資 服務人員姓名/編號 [PERSON_NAME]-m 服務人員…" at bounding box center [650, 130] width 1023 height 53
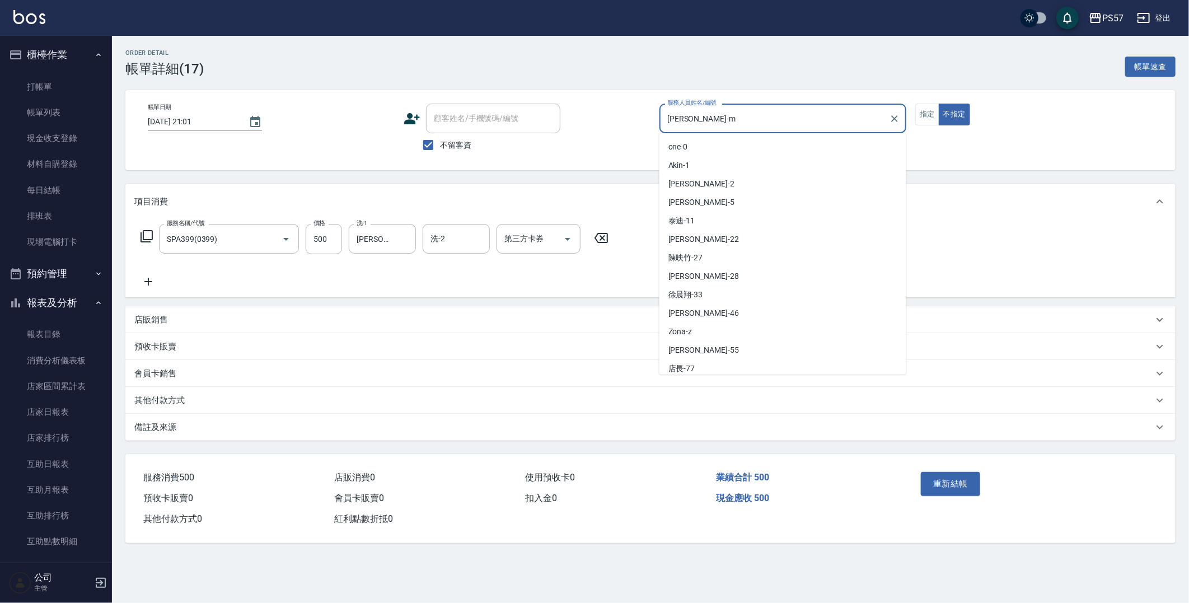
scroll to position [21, 0]
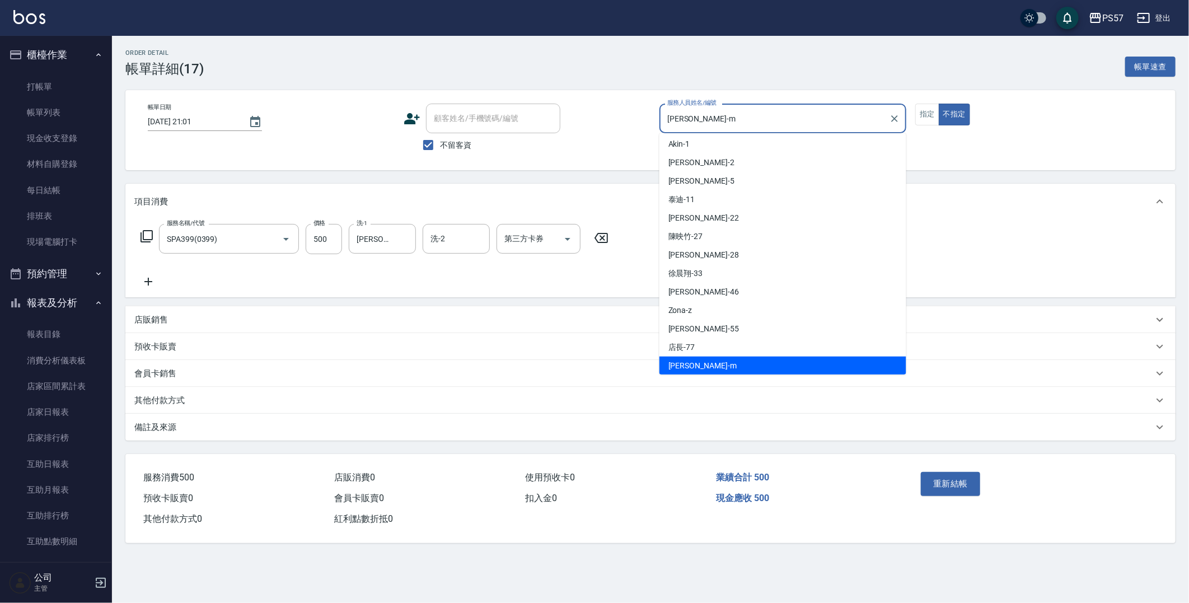
drag, startPoint x: 720, startPoint y: 125, endPoint x: 611, endPoint y: 132, distance: 108.8
click at [611, 132] on div "帳單日期 [DATE] 21:01 顧客姓名/手機號碼/編號 顧客姓名/手機號碼/編號 不留客資 服務人員姓名/編號 [PERSON_NAME]-m 服務人員…" at bounding box center [650, 130] width 1023 height 53
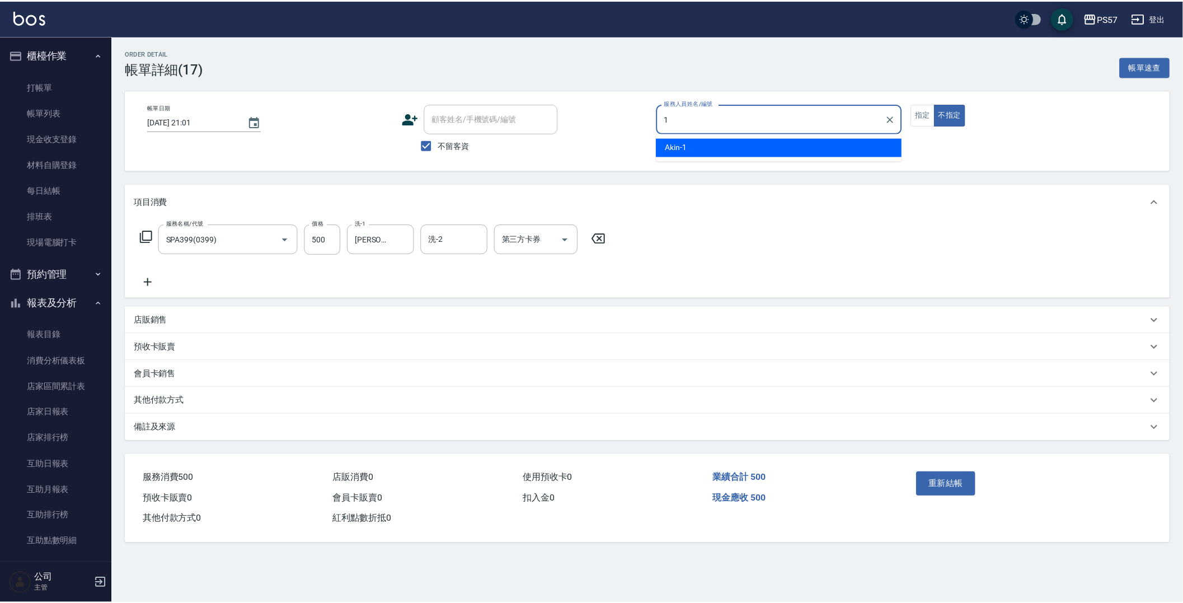
scroll to position [0, 0]
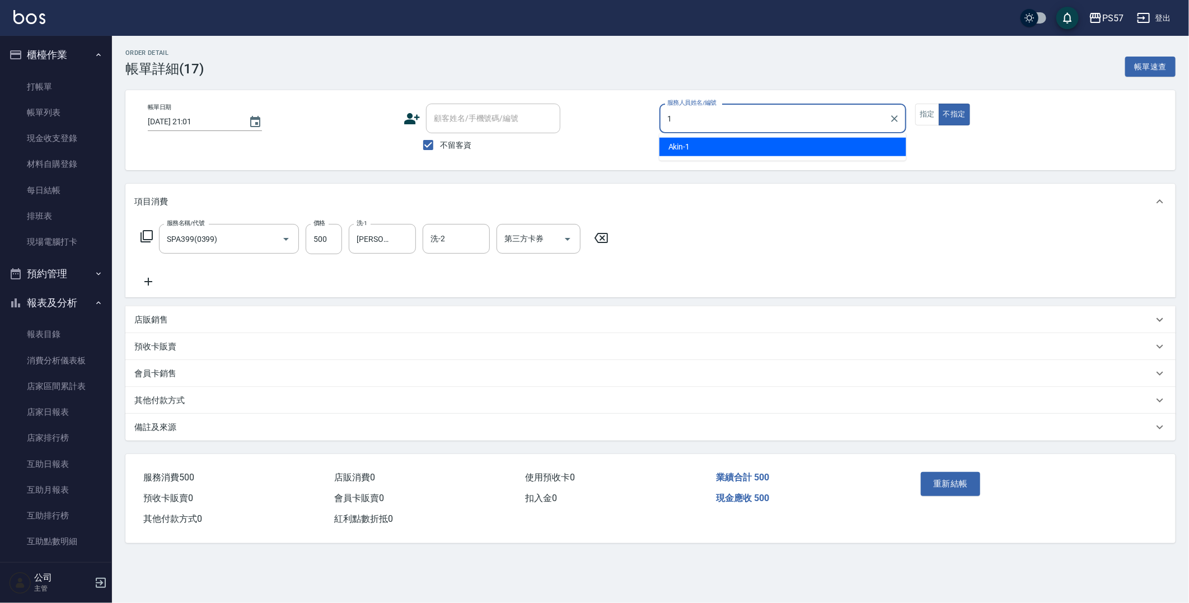
type input "Akin-1"
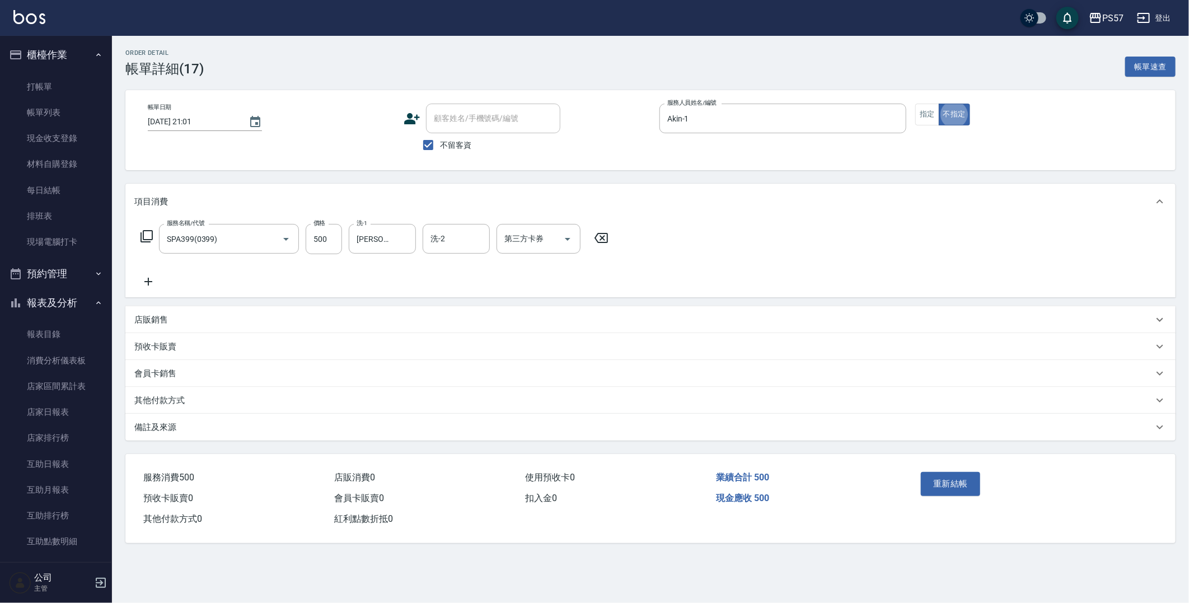
type button "false"
click at [707, 115] on button "指定" at bounding box center [927, 115] width 24 height 22
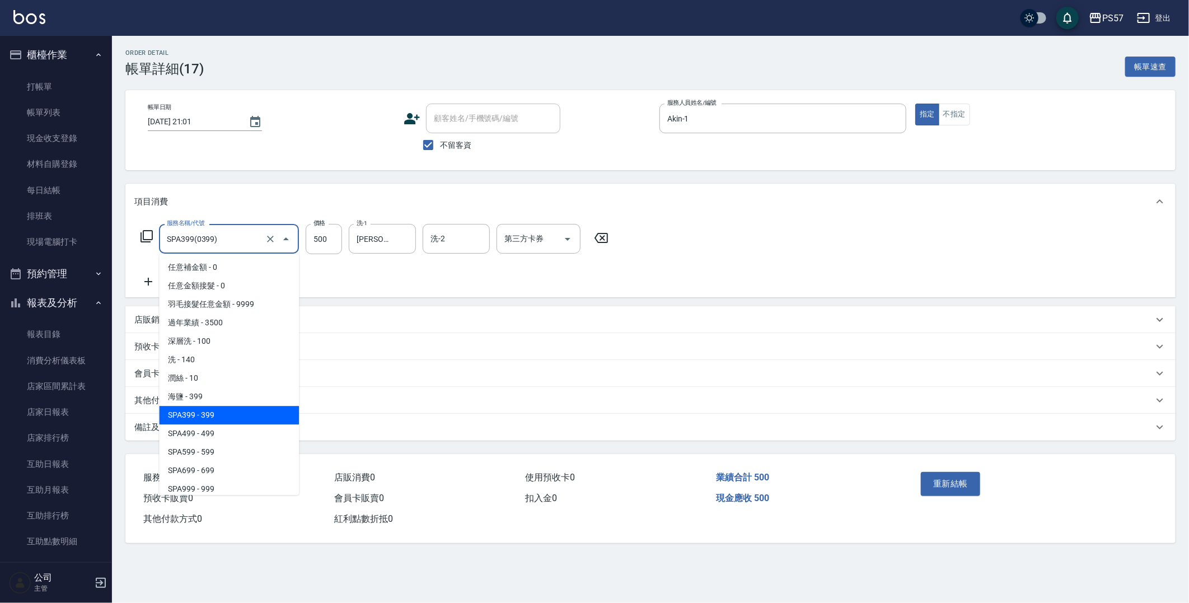
click at [245, 237] on input "SPA399(0399)" at bounding box center [213, 239] width 99 height 20
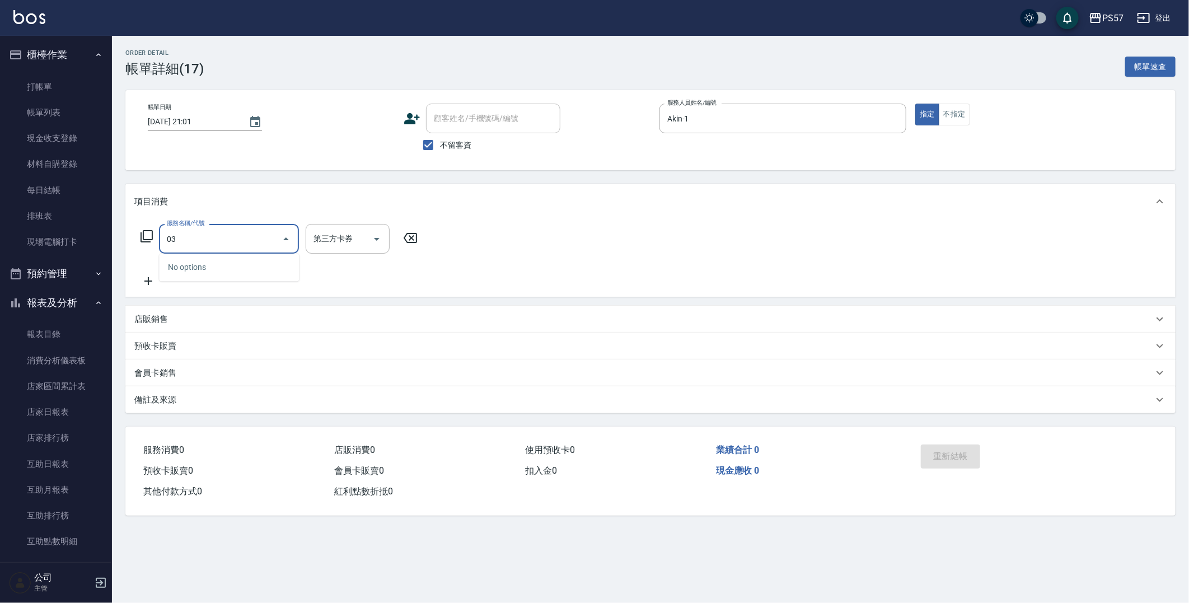
type input "0"
type input "SPA1399(1399)"
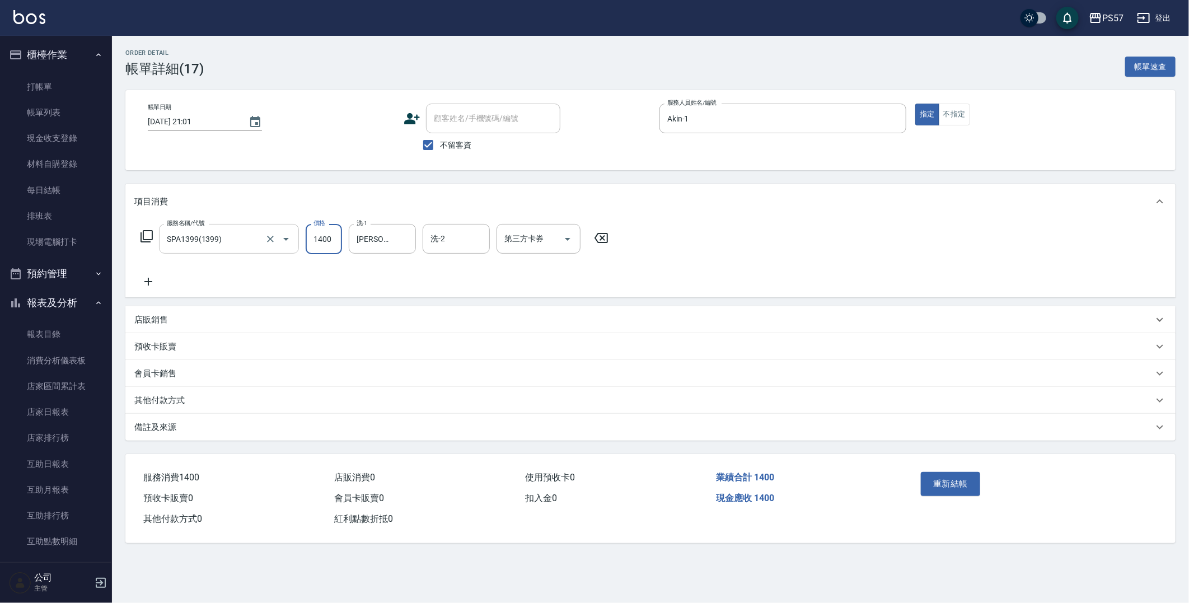
type input "1400"
type input "徐"
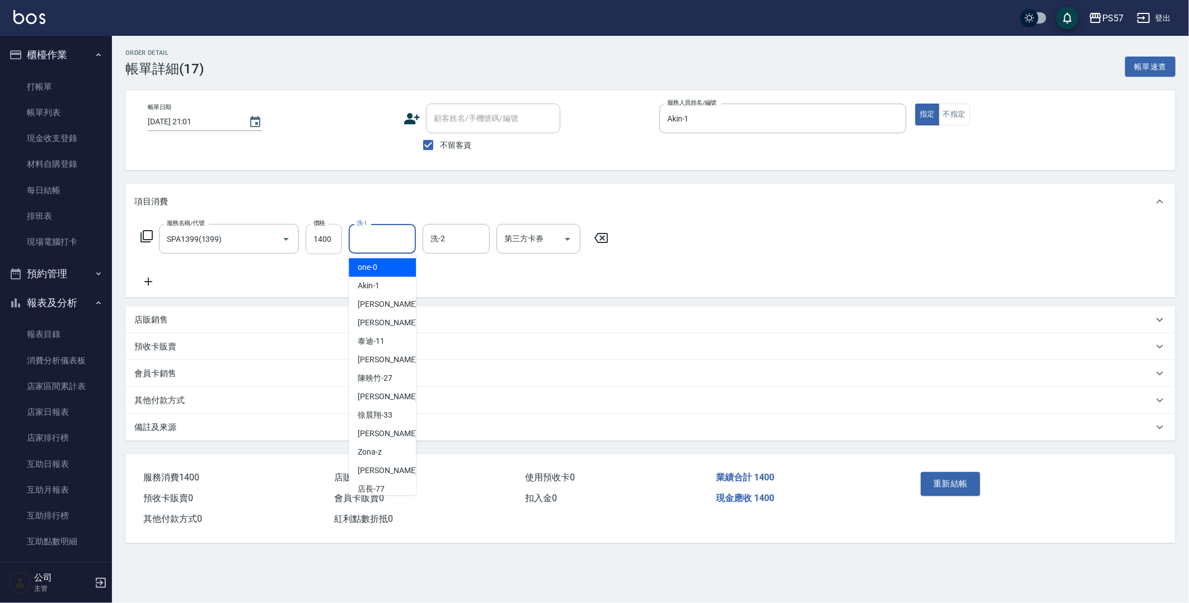
click at [329, 242] on input "1400" at bounding box center [324, 239] width 36 height 30
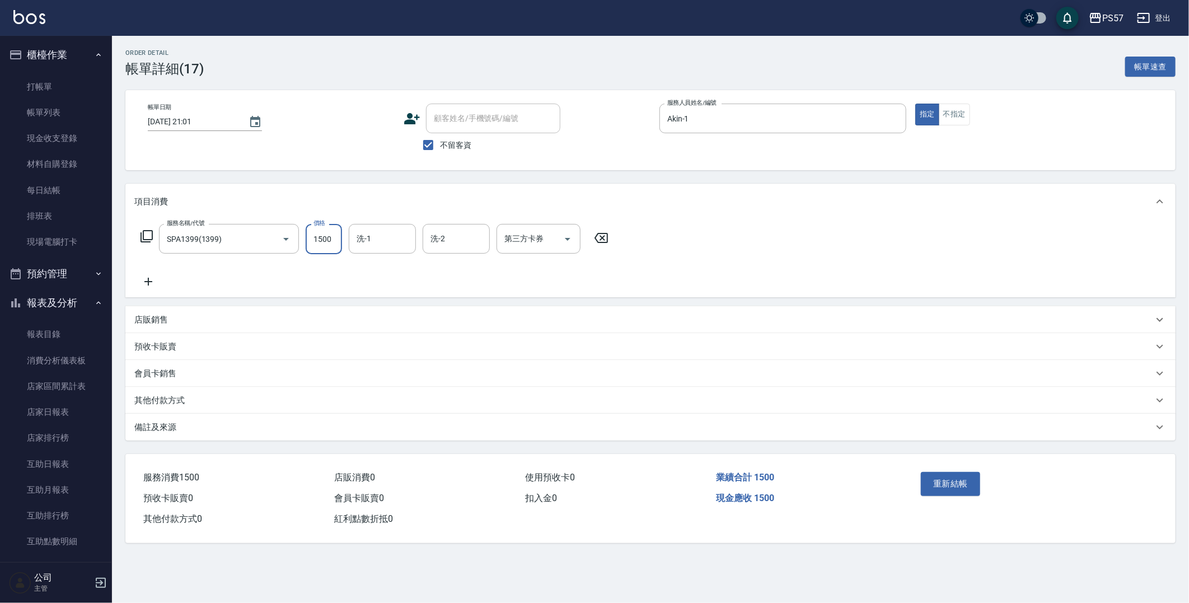
type input "1500"
type input "[PERSON_NAME]-2"
click at [707, 362] on button "重新結帳" at bounding box center [950, 484] width 59 height 24
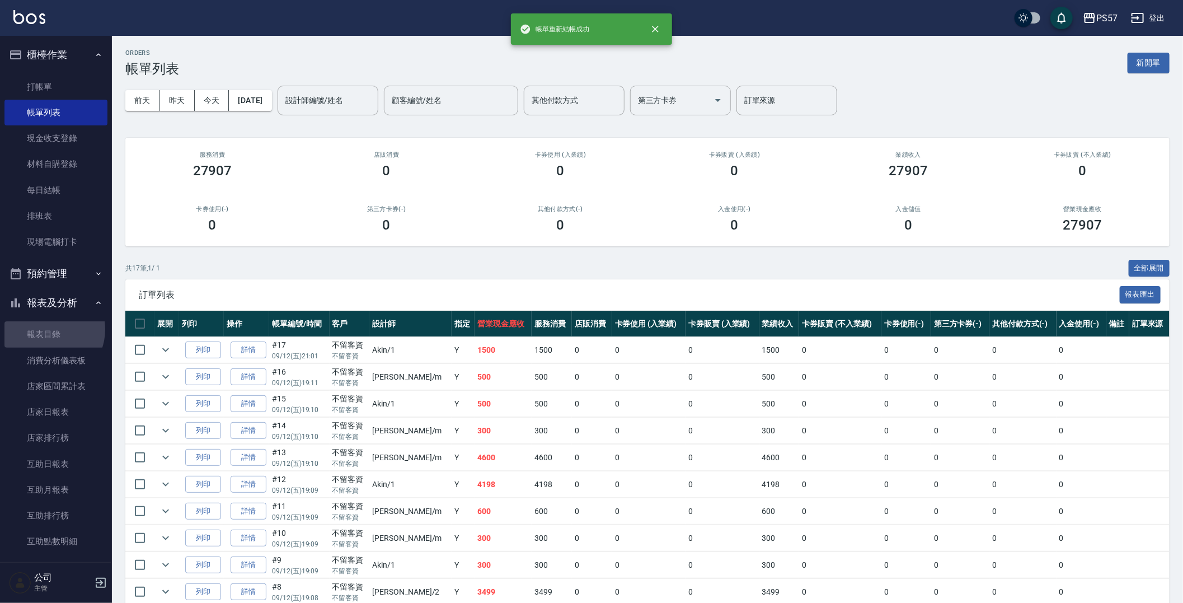
drag, startPoint x: 48, startPoint y: 329, endPoint x: 63, endPoint y: 312, distance: 22.6
click at [48, 329] on link "報表目錄" at bounding box center [55, 334] width 103 height 26
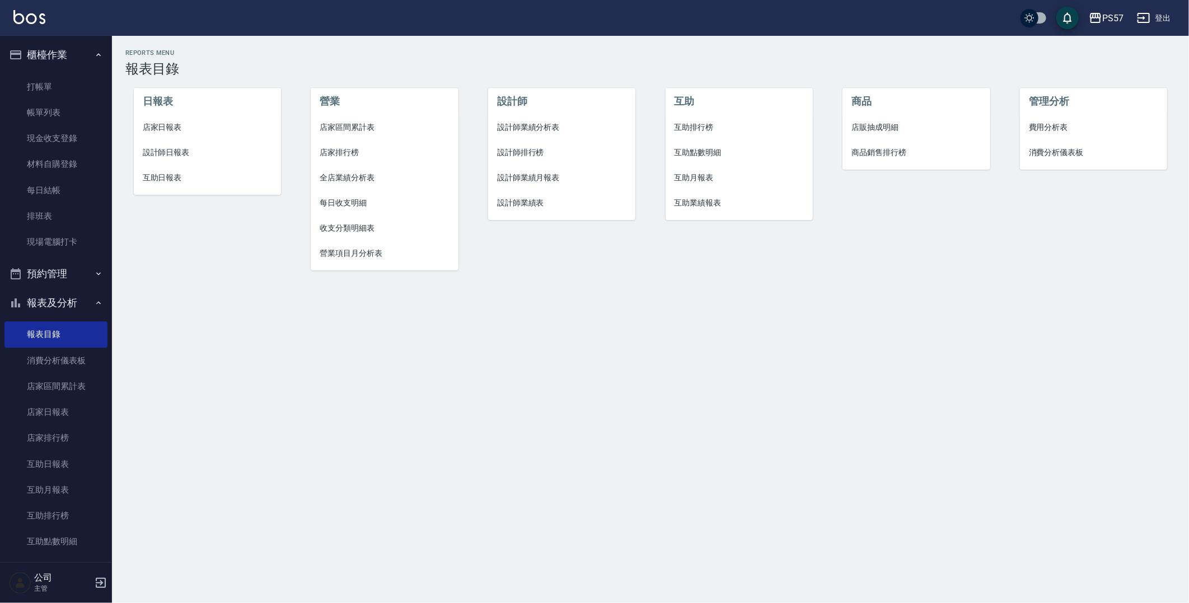
click at [168, 149] on span "設計師日報表" at bounding box center [207, 153] width 129 height 12
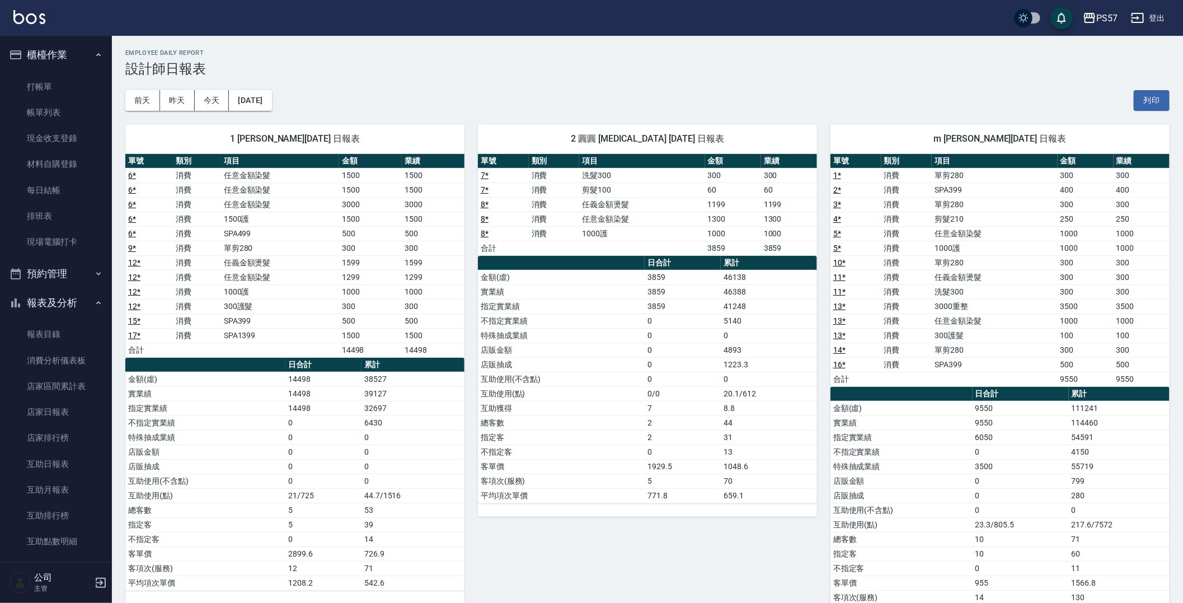
scroll to position [45, 0]
